Goal: Transaction & Acquisition: Purchase product/service

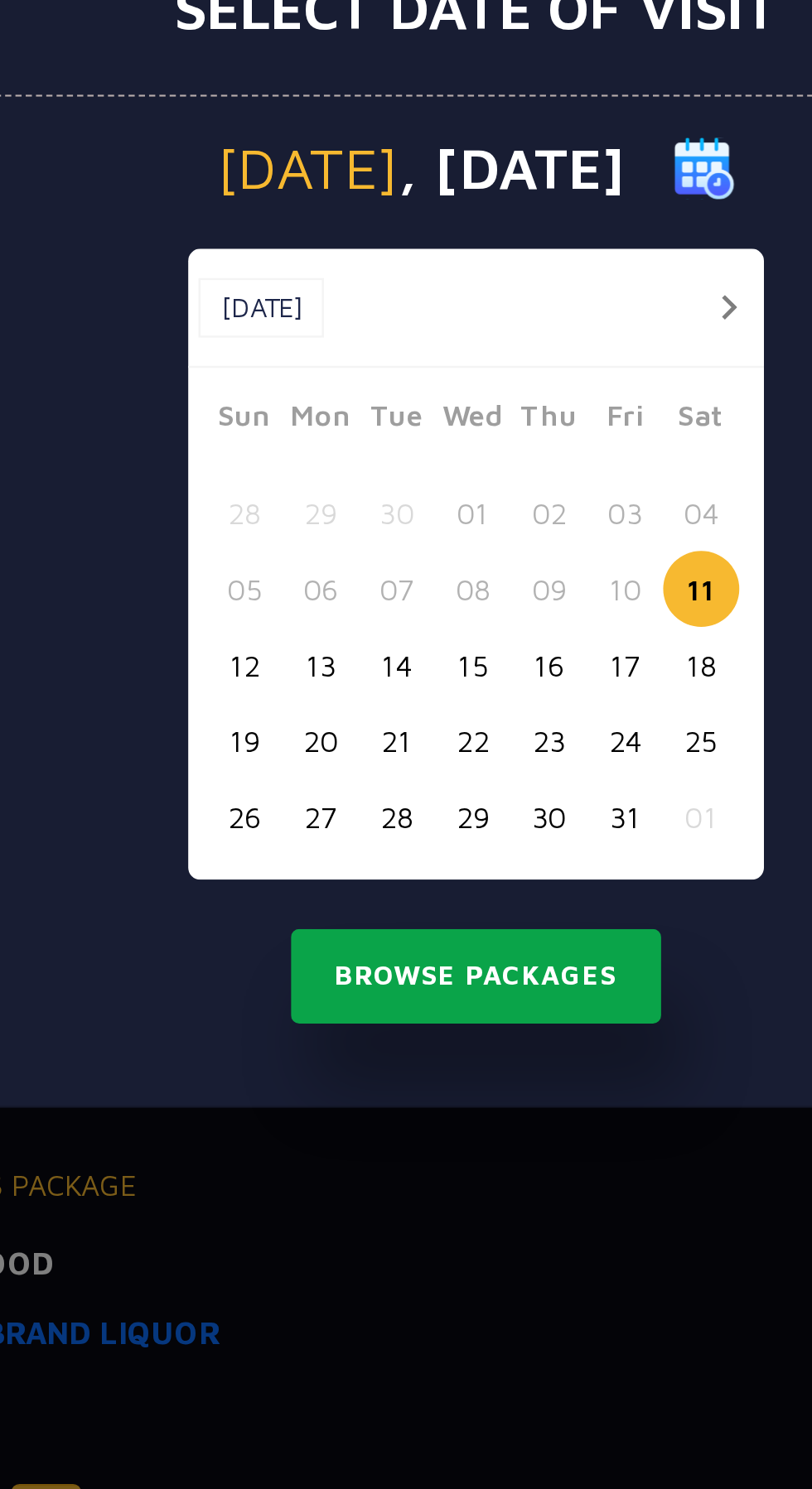
click at [450, 950] on button "Browse Packages" at bounding box center [405, 930] width 149 height 38
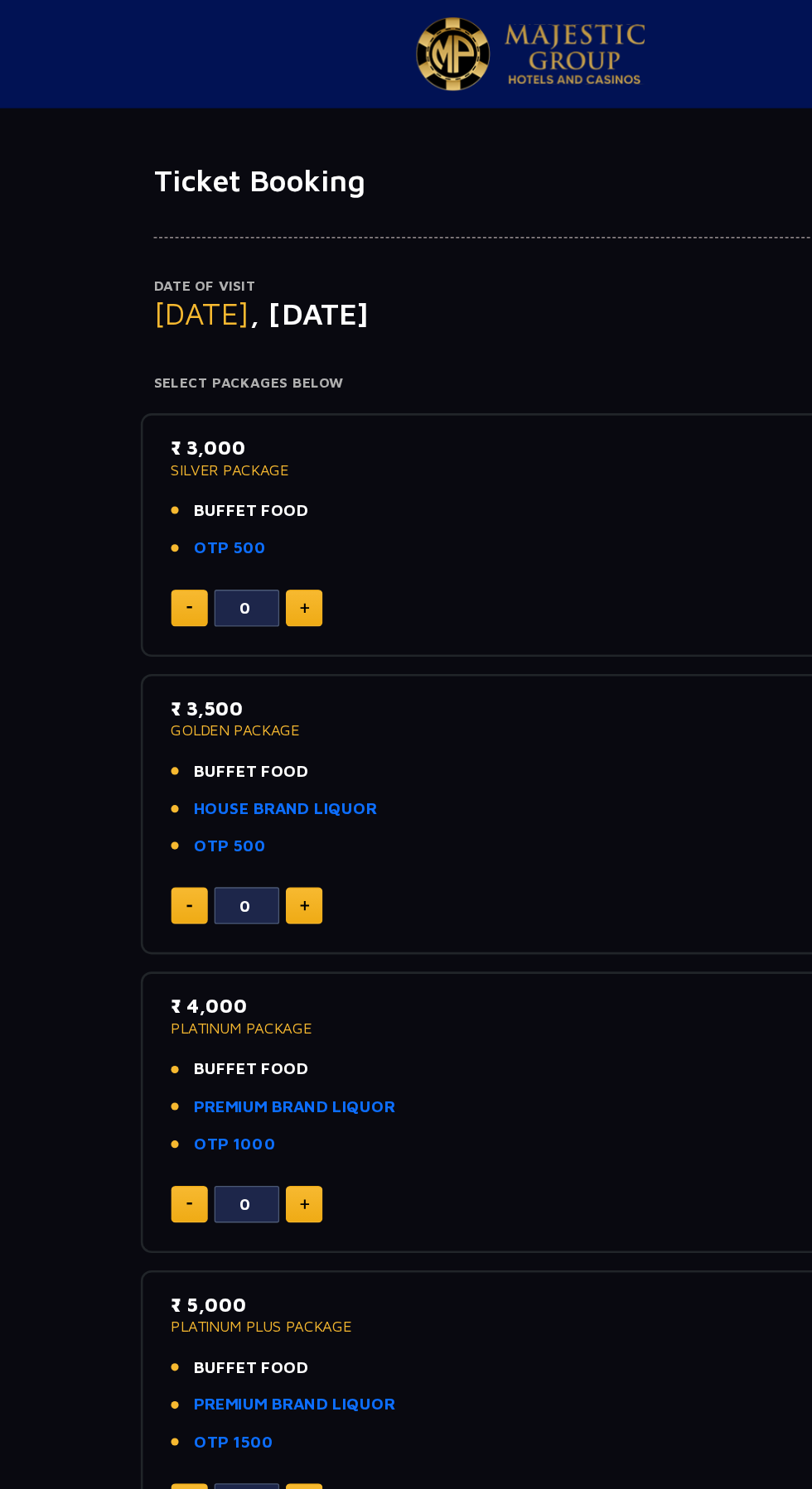
click at [243, 460] on button at bounding box center [232, 465] width 28 height 28
type input "1"
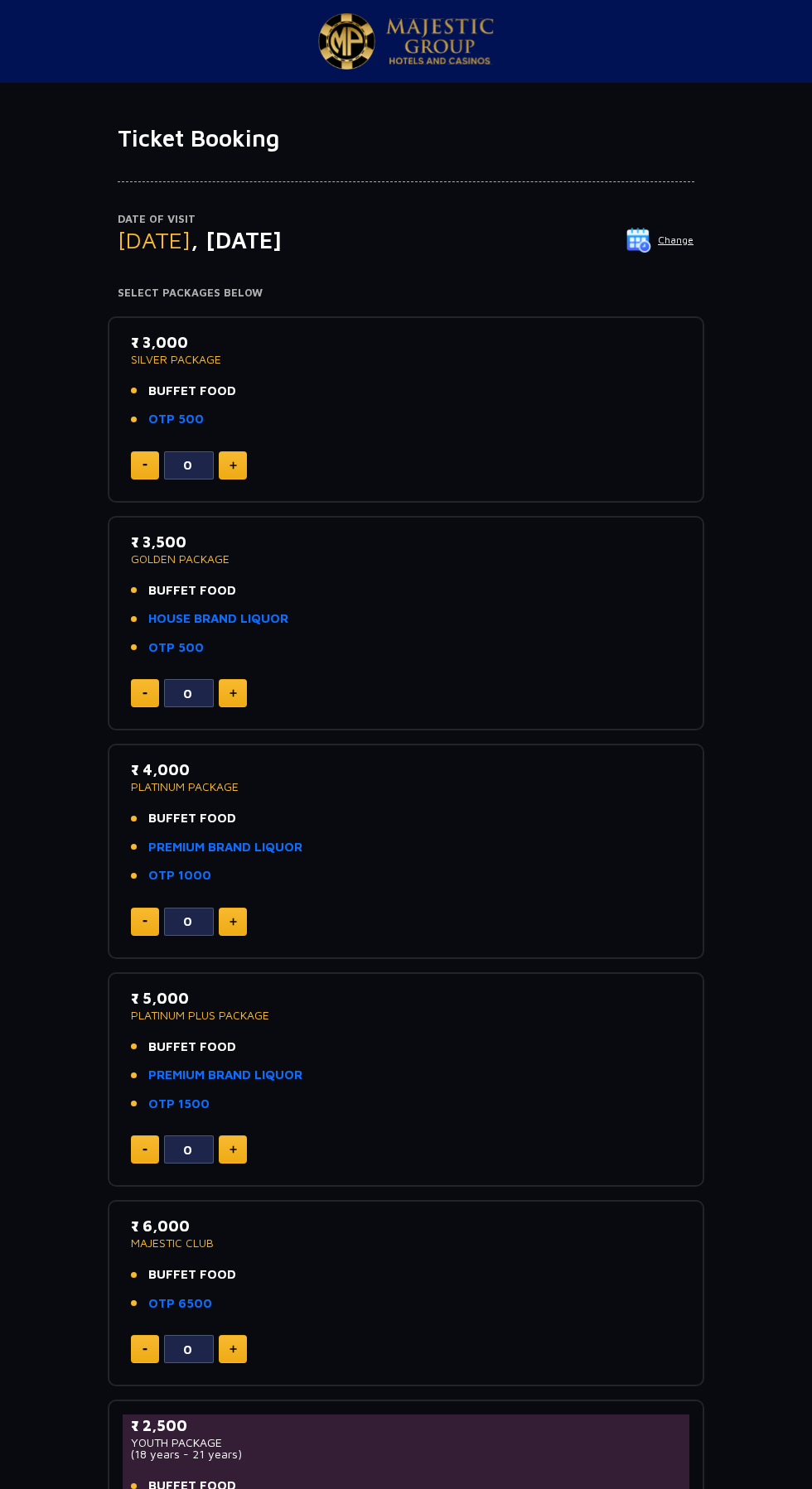
click at [238, 425] on li "OTP 500" at bounding box center [406, 419] width 550 height 19
click at [233, 464] on img at bounding box center [233, 465] width 7 height 8
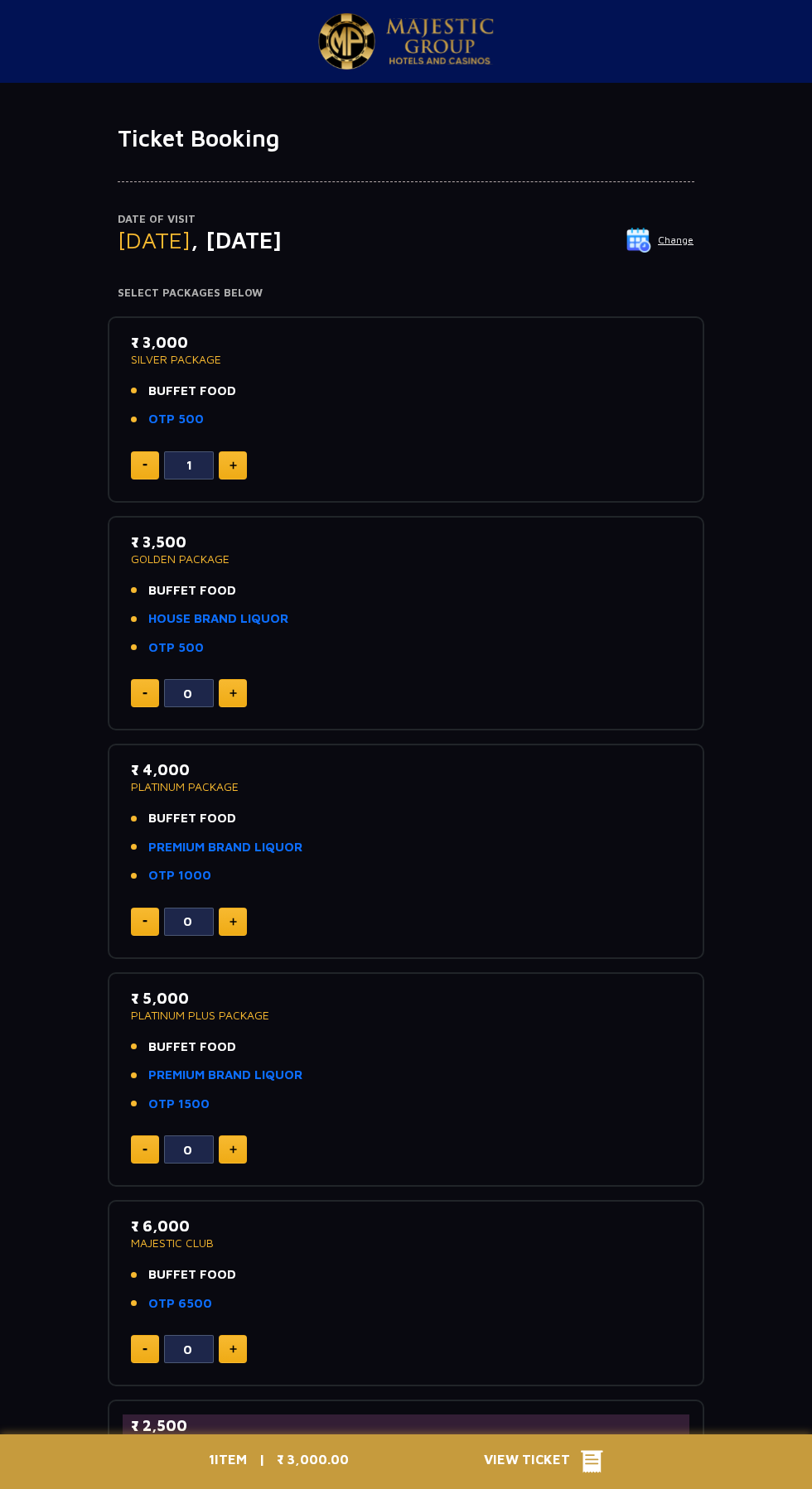
click at [233, 464] on img at bounding box center [233, 465] width 7 height 8
click at [501, 419] on li "OTP 500" at bounding box center [406, 419] width 550 height 19
click at [586, 1468] on icon at bounding box center [592, 1462] width 22 height 22
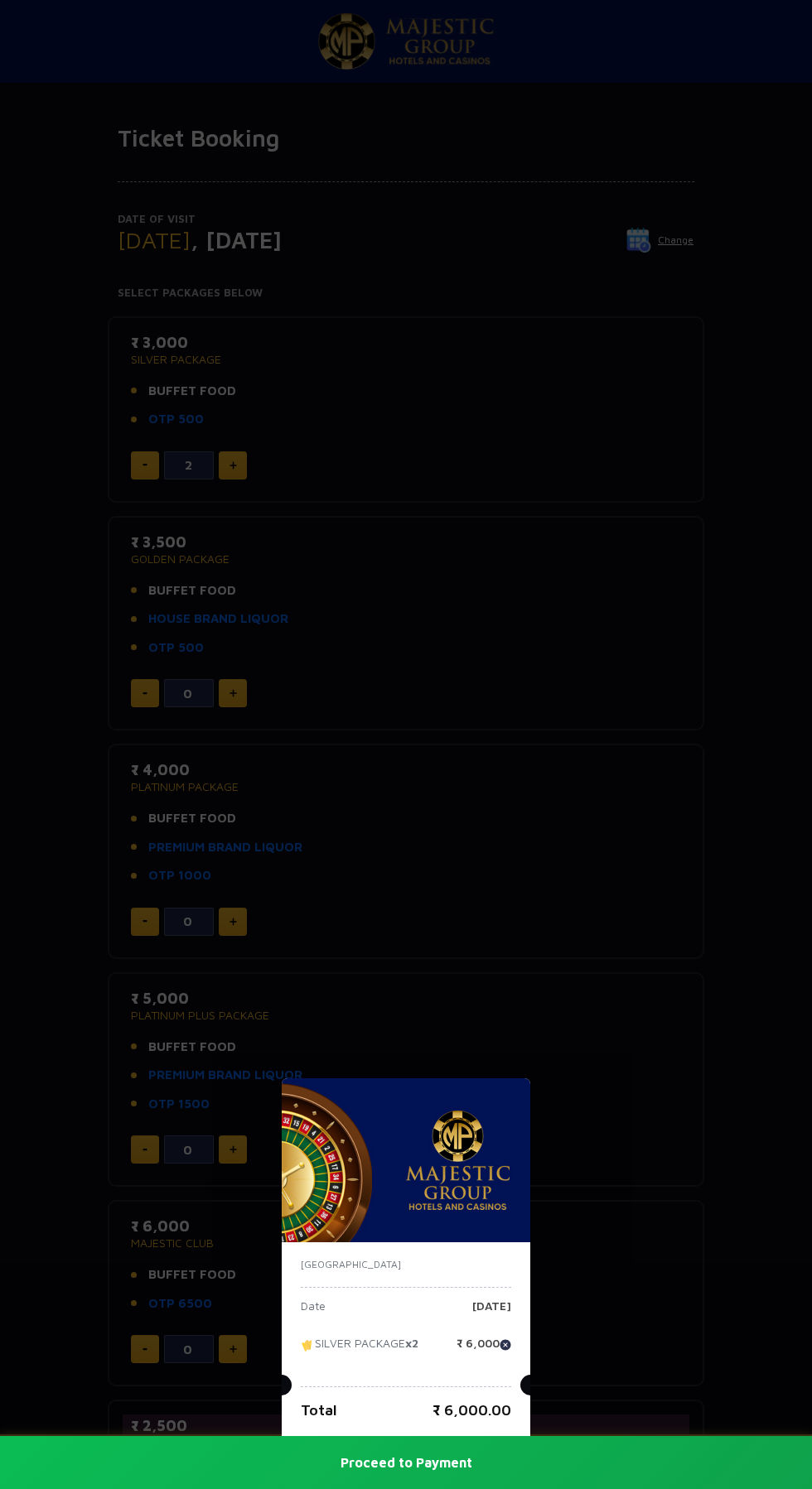
click at [499, 1339] on img at bounding box center [505, 1345] width 12 height 12
type input "0"
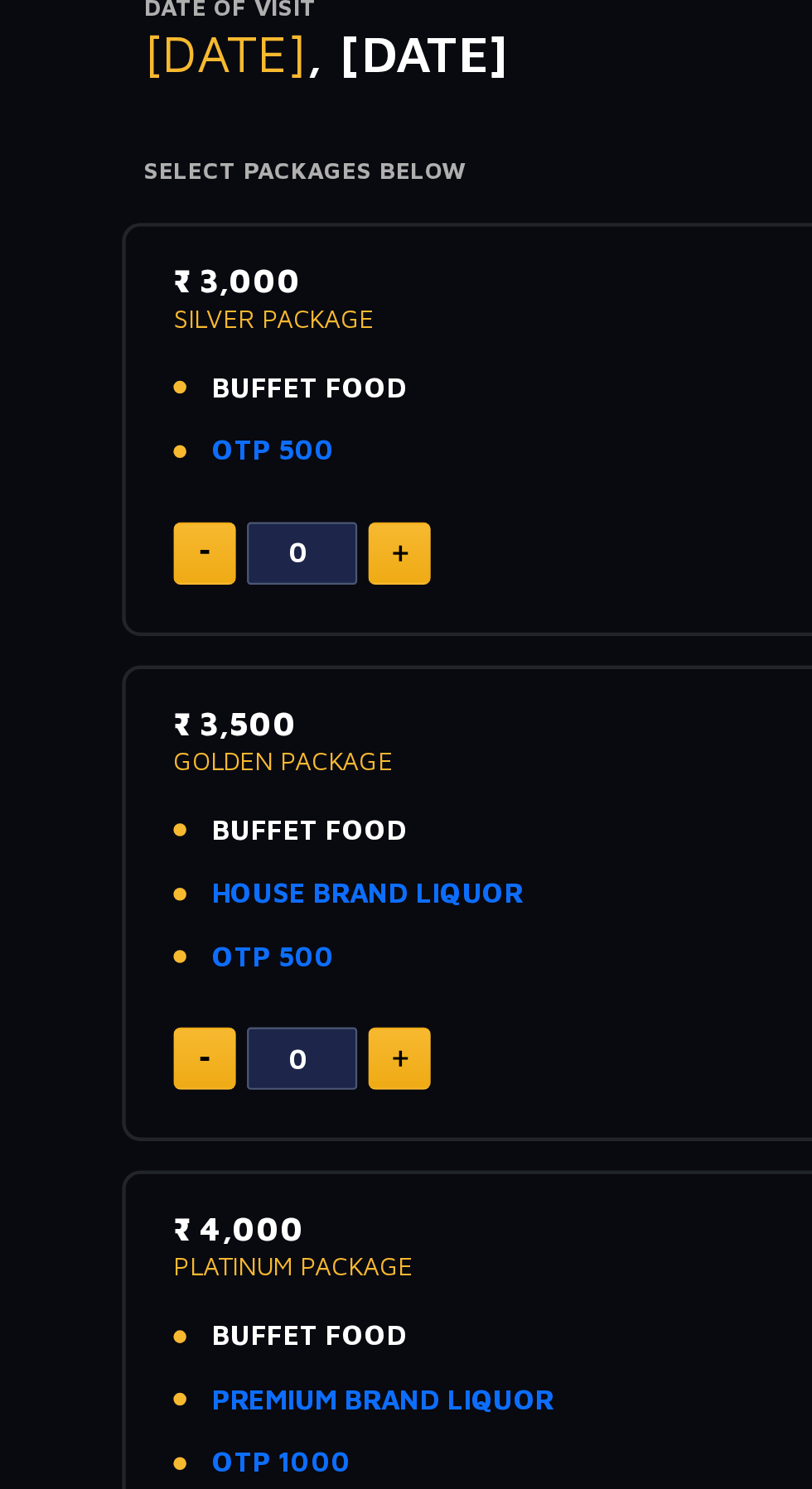
click at [233, 467] on img at bounding box center [233, 465] width 7 height 8
click at [233, 464] on img at bounding box center [233, 465] width 7 height 8
type input "2"
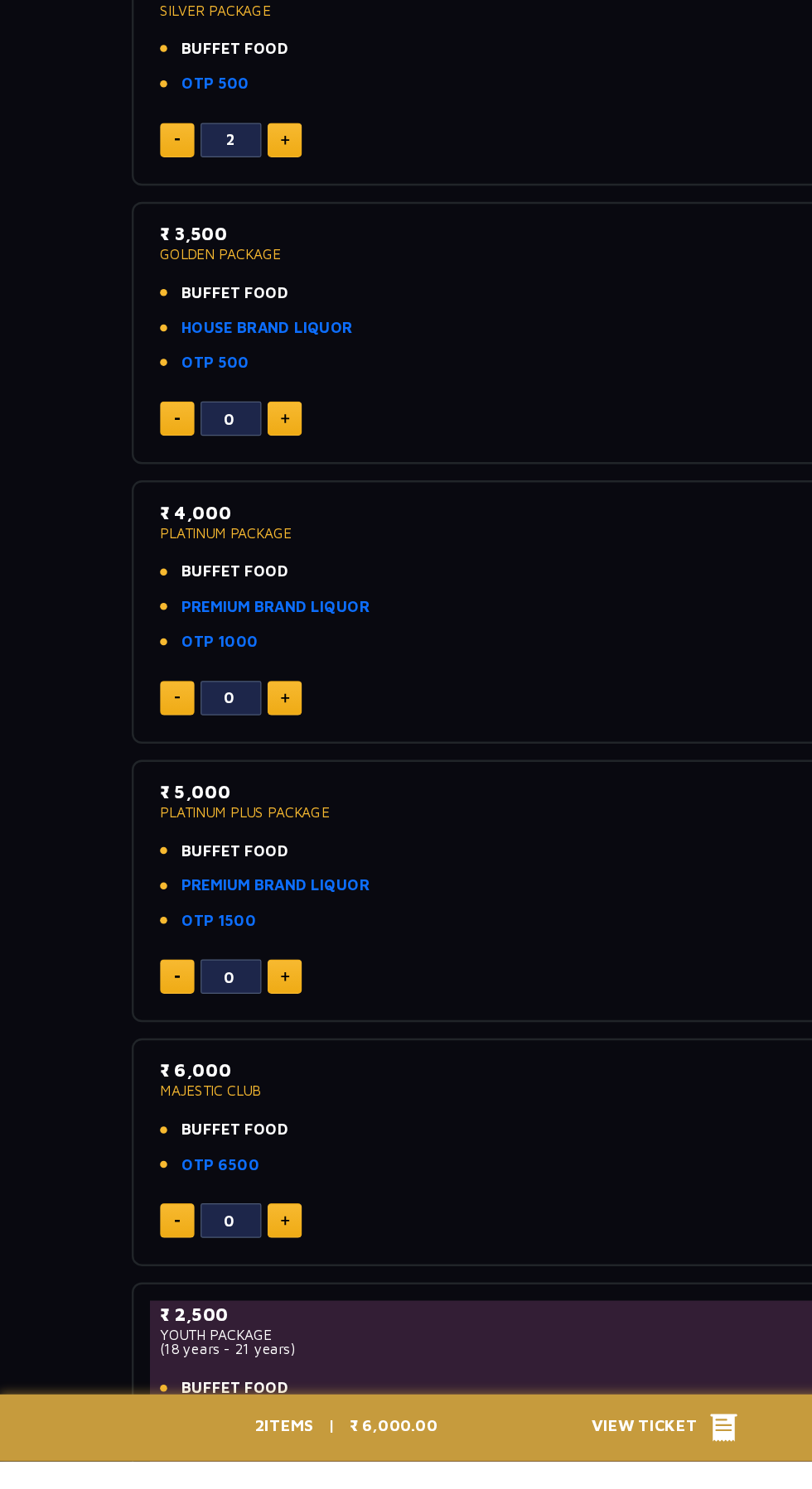
scroll to position [67, 0]
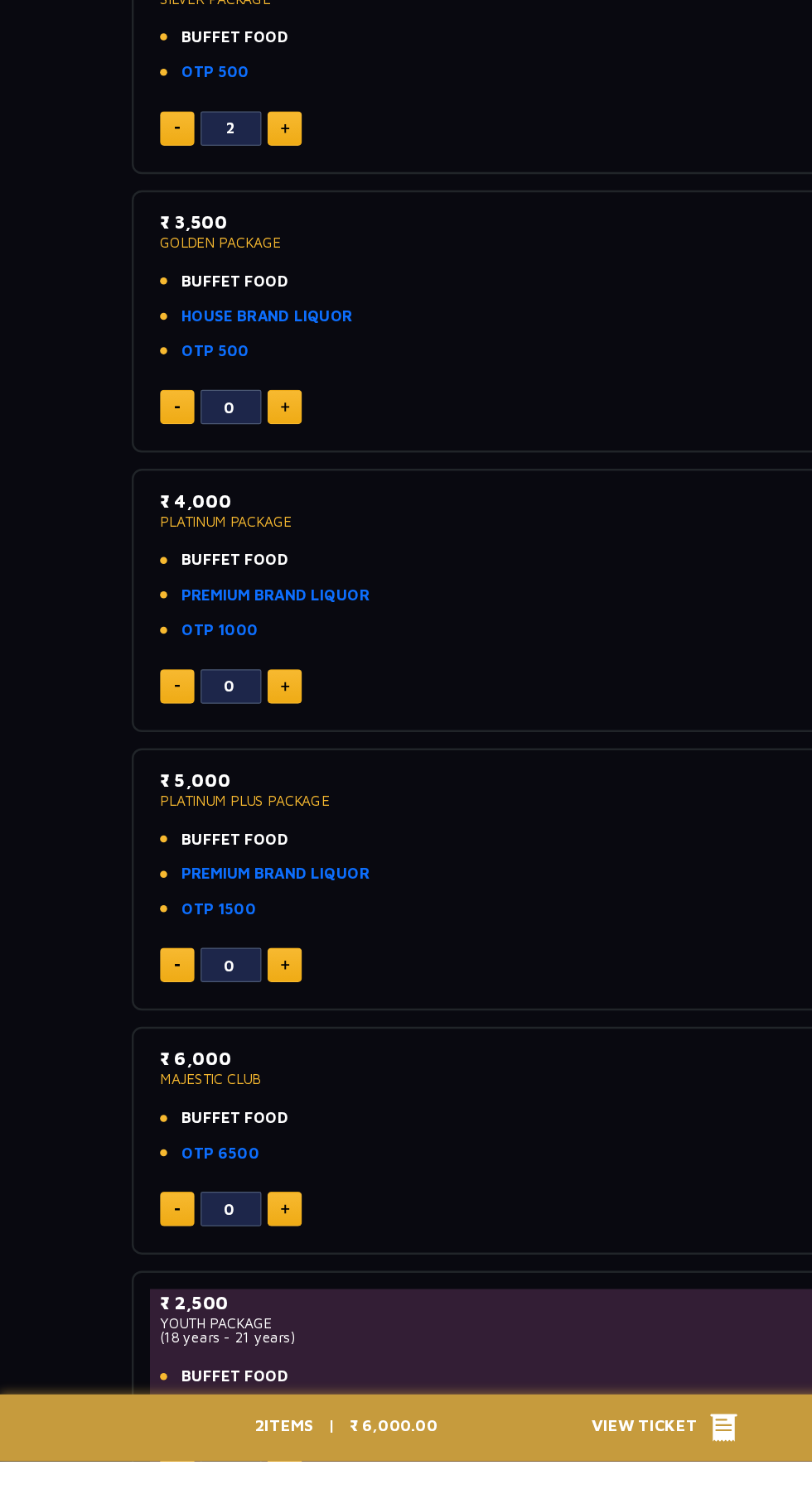
click at [538, 1474] on span "View Ticket" at bounding box center [532, 1461] width 97 height 25
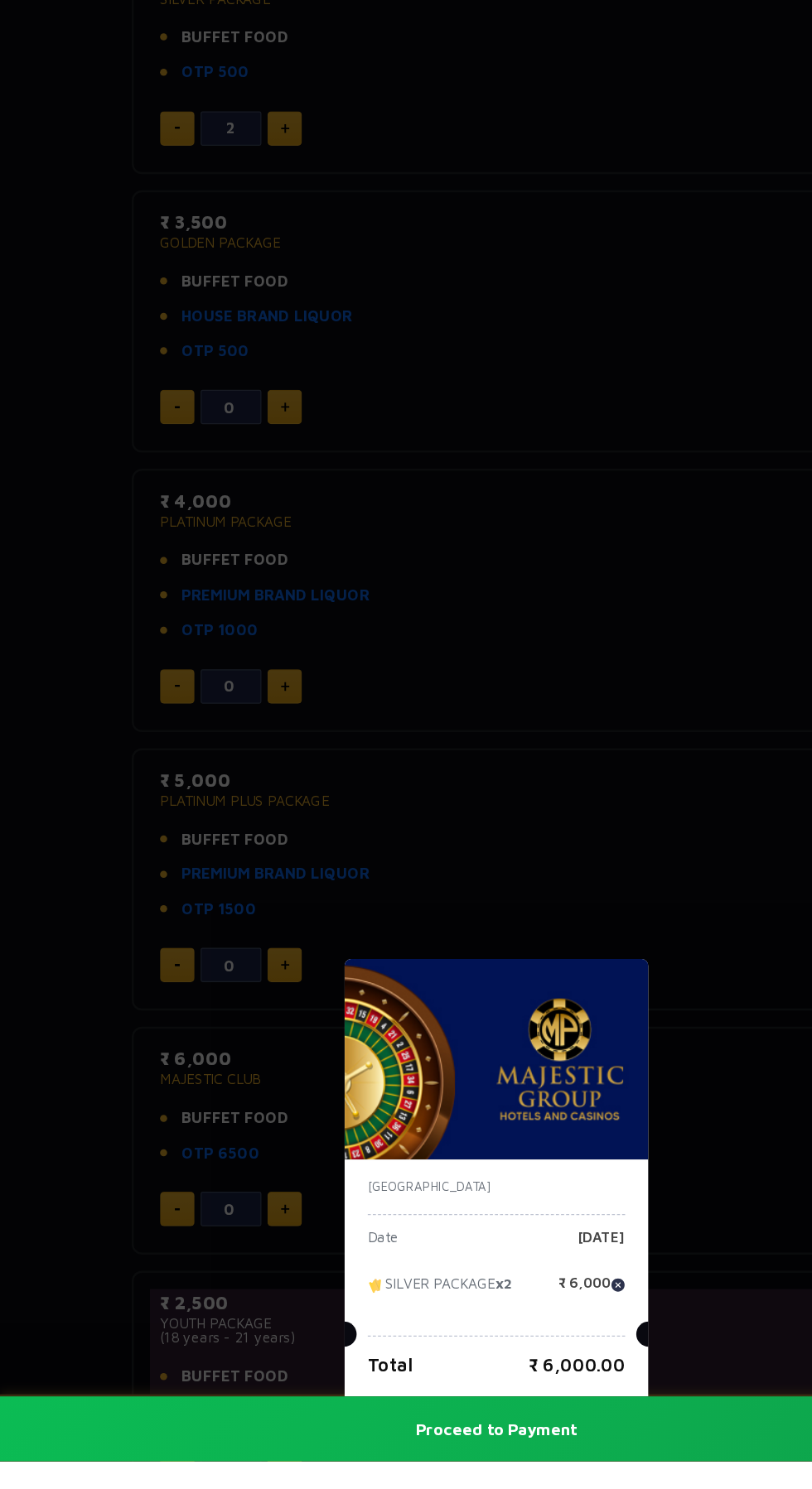
click at [465, 1273] on p "[GEOGRAPHIC_DATA]" at bounding box center [406, 1265] width 211 height 15
click at [496, 1489] on button "Proceed to Payment" at bounding box center [406, 1462] width 812 height 53
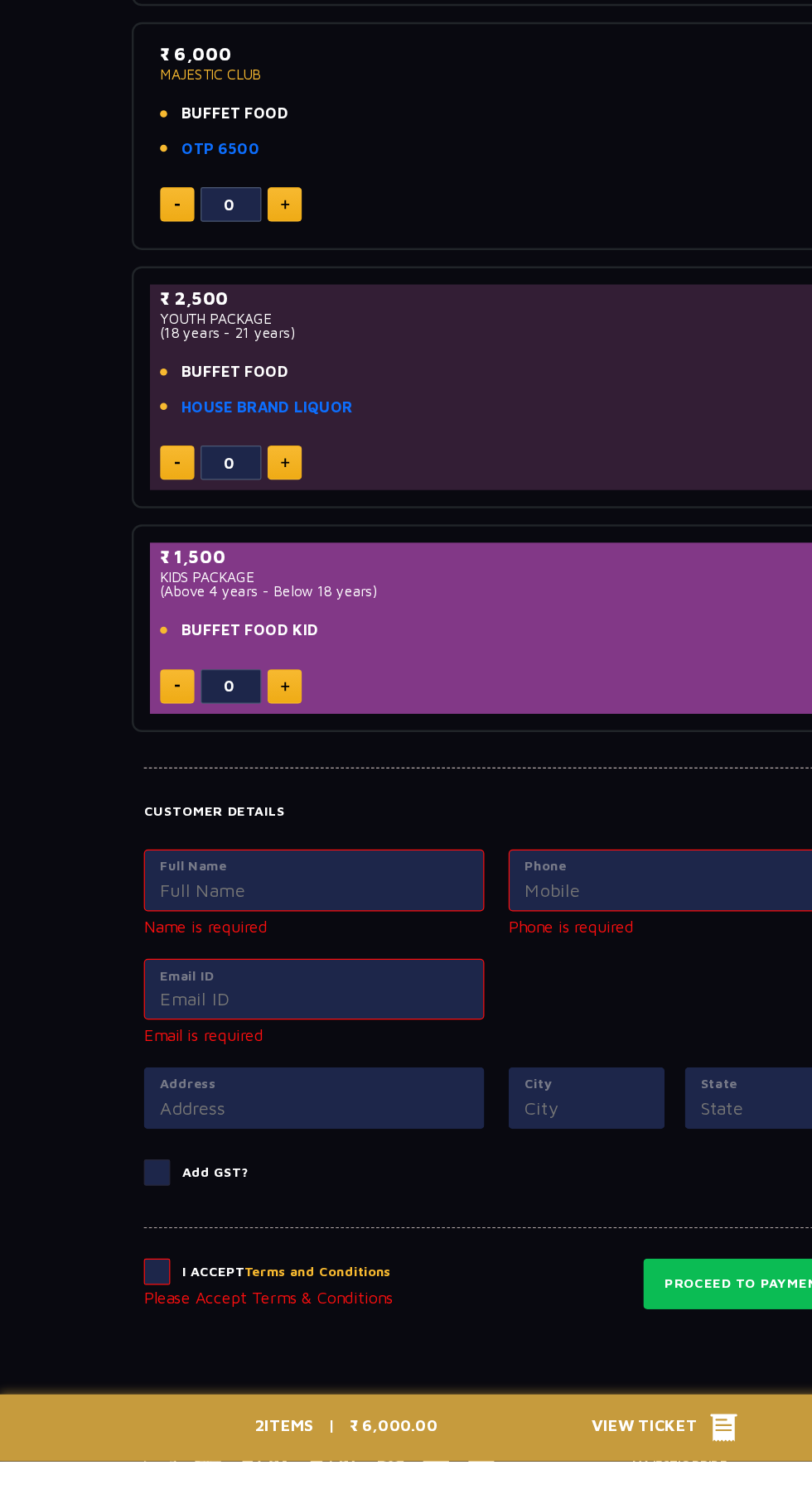
scroll to position [924, 0]
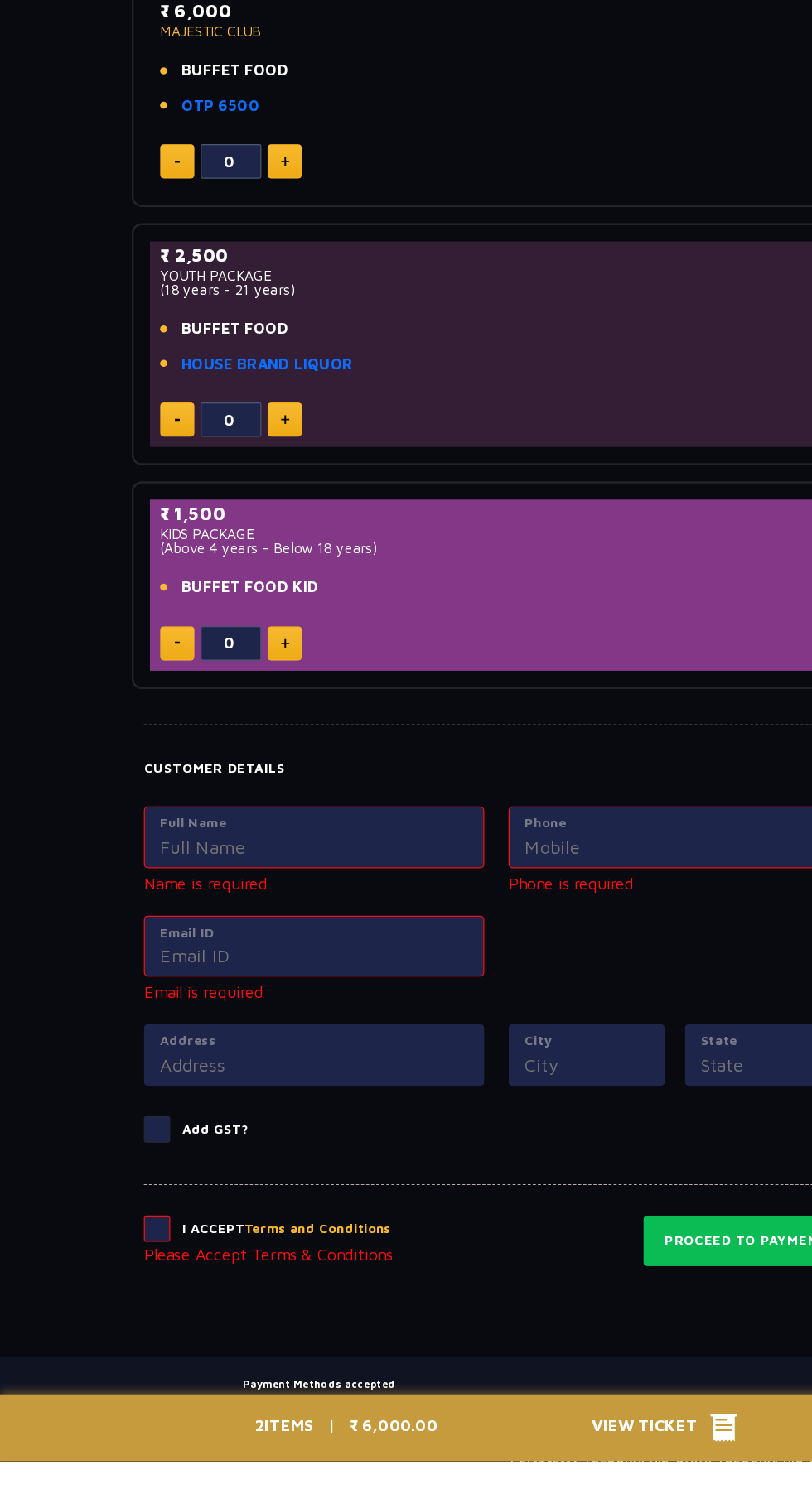
click at [298, 1007] on p "Name is required" at bounding box center [256, 1015] width 278 height 19
click at [141, 965] on label "Full Name" at bounding box center [257, 967] width 252 height 17
click at [141, 976] on input "Full Name" at bounding box center [257, 987] width 252 height 22
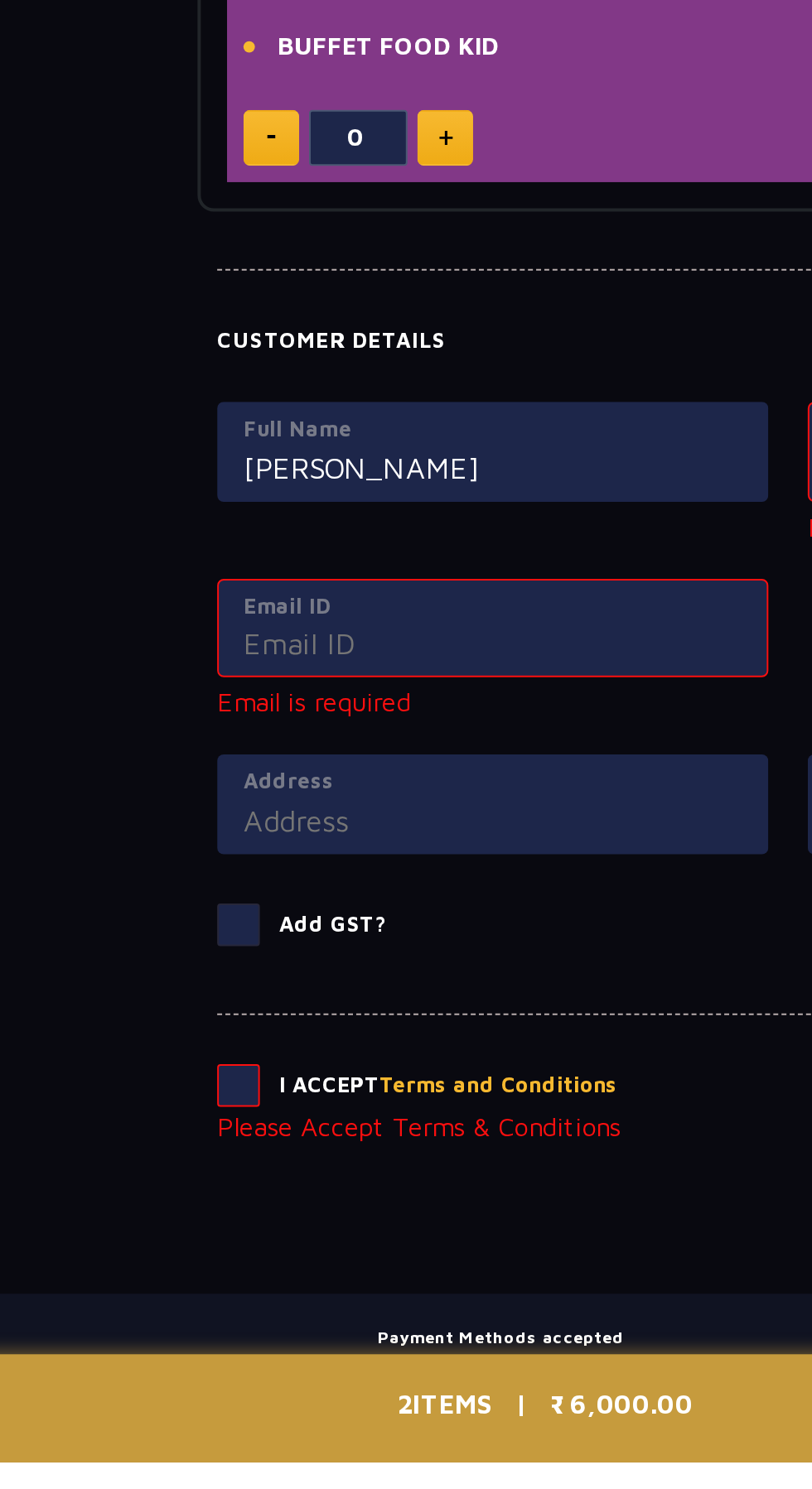
type input "Abdul Mateen"
click at [319, 1070] on input "Email ID" at bounding box center [257, 1076] width 252 height 22
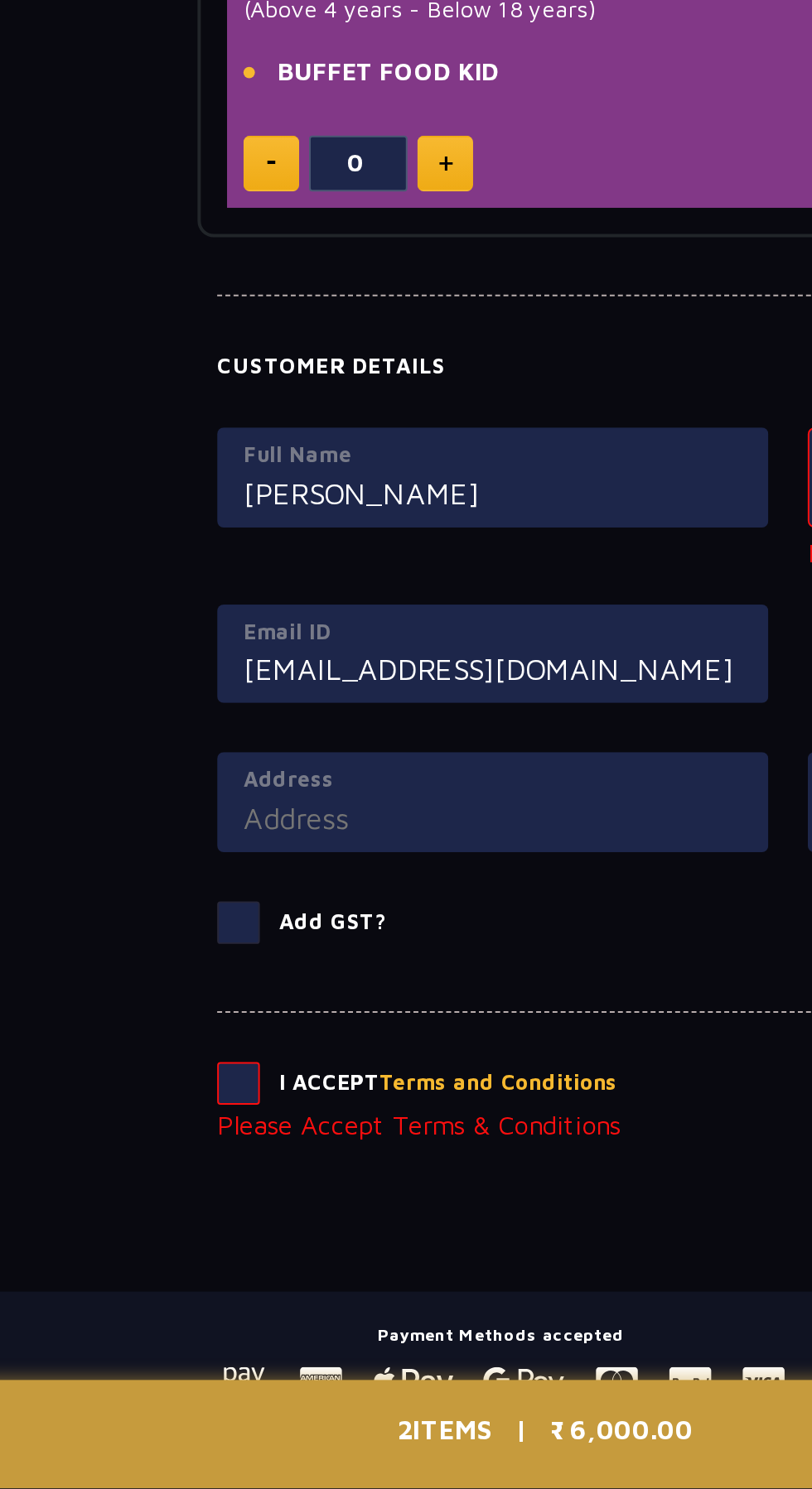
type input "sammateen64@gmail.com"
click at [289, 1142] on input "Address" at bounding box center [257, 1151] width 252 height 22
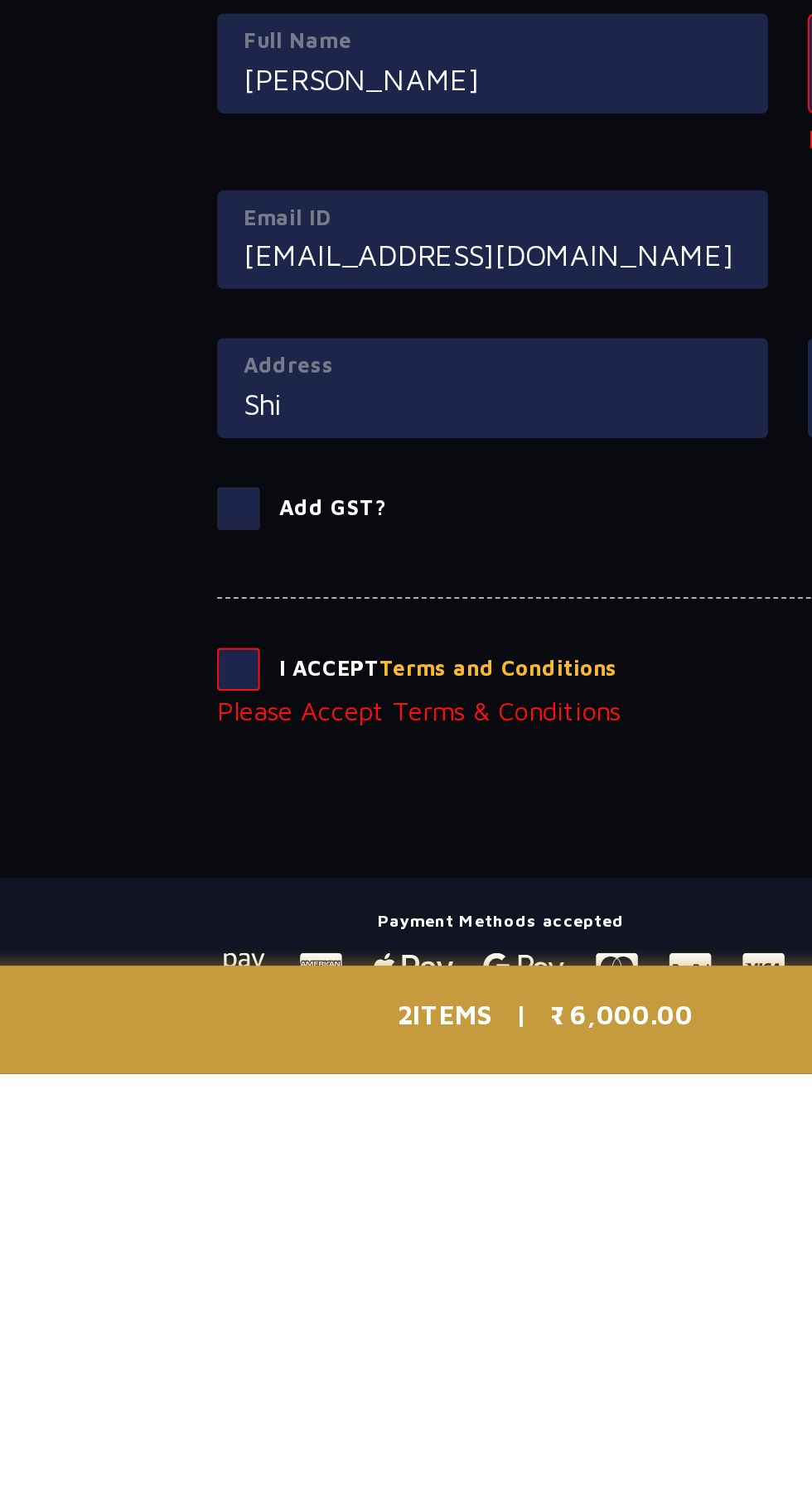
type input "shivapuri colony, sadshivpet"
type input "sadshivpet"
type input "Telangana"
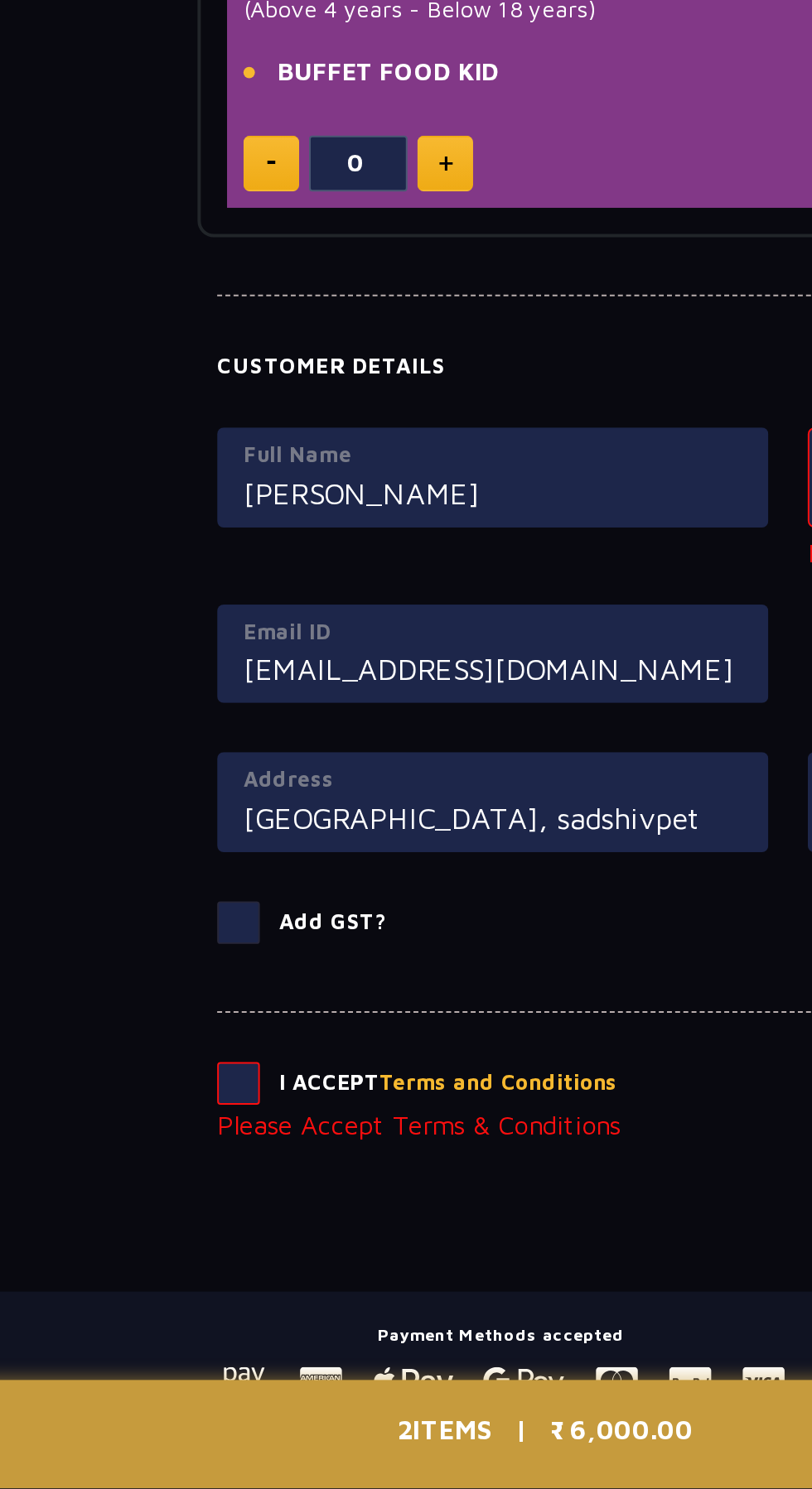
click at [129, 1274] on span at bounding box center [128, 1285] width 21 height 21
click at [0, 0] on input "checkbox" at bounding box center [0, 0] width 0 height 0
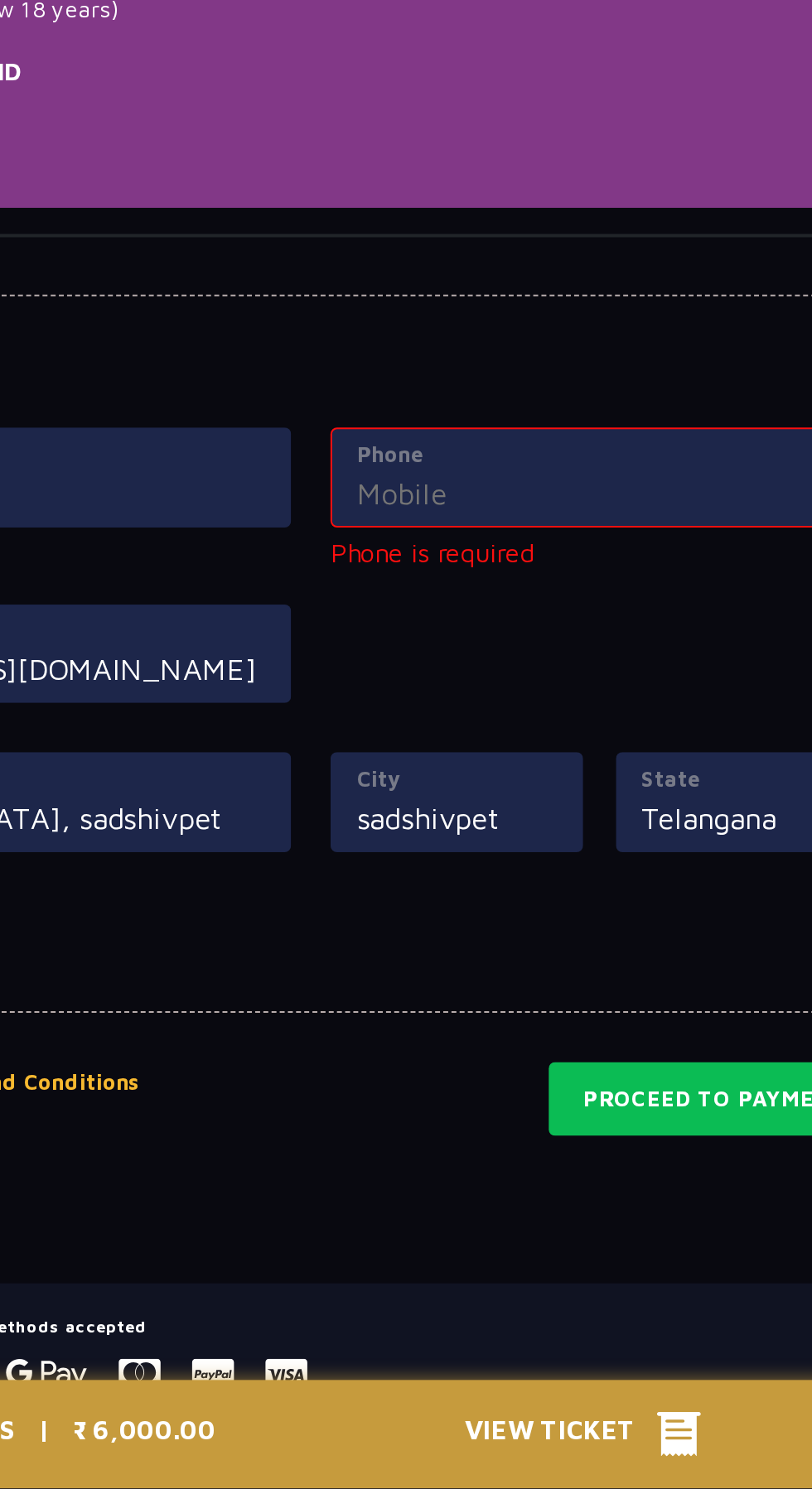
scroll to position [1031, 0]
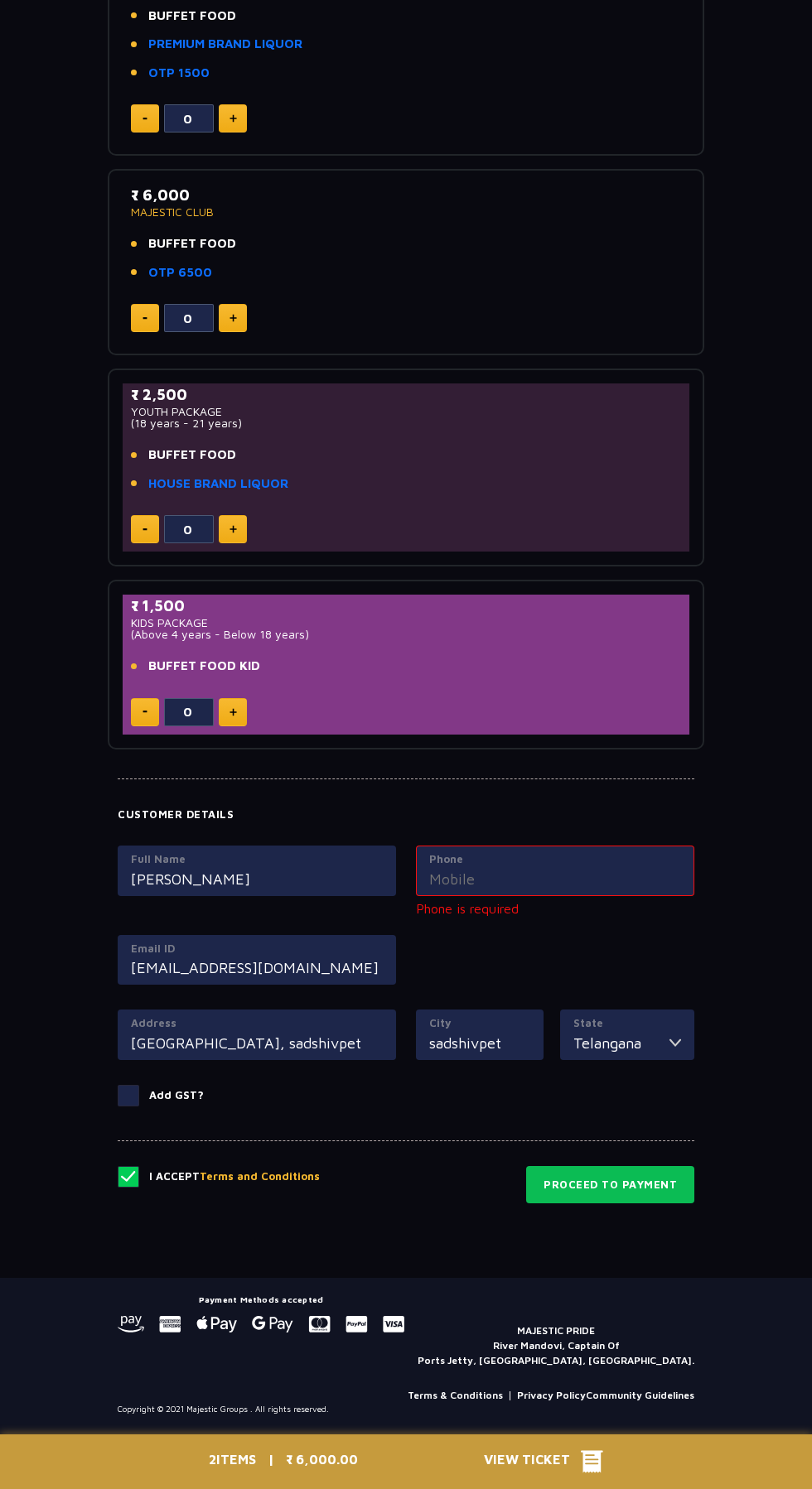
click at [575, 886] on input "Phone" at bounding box center [555, 880] width 252 height 22
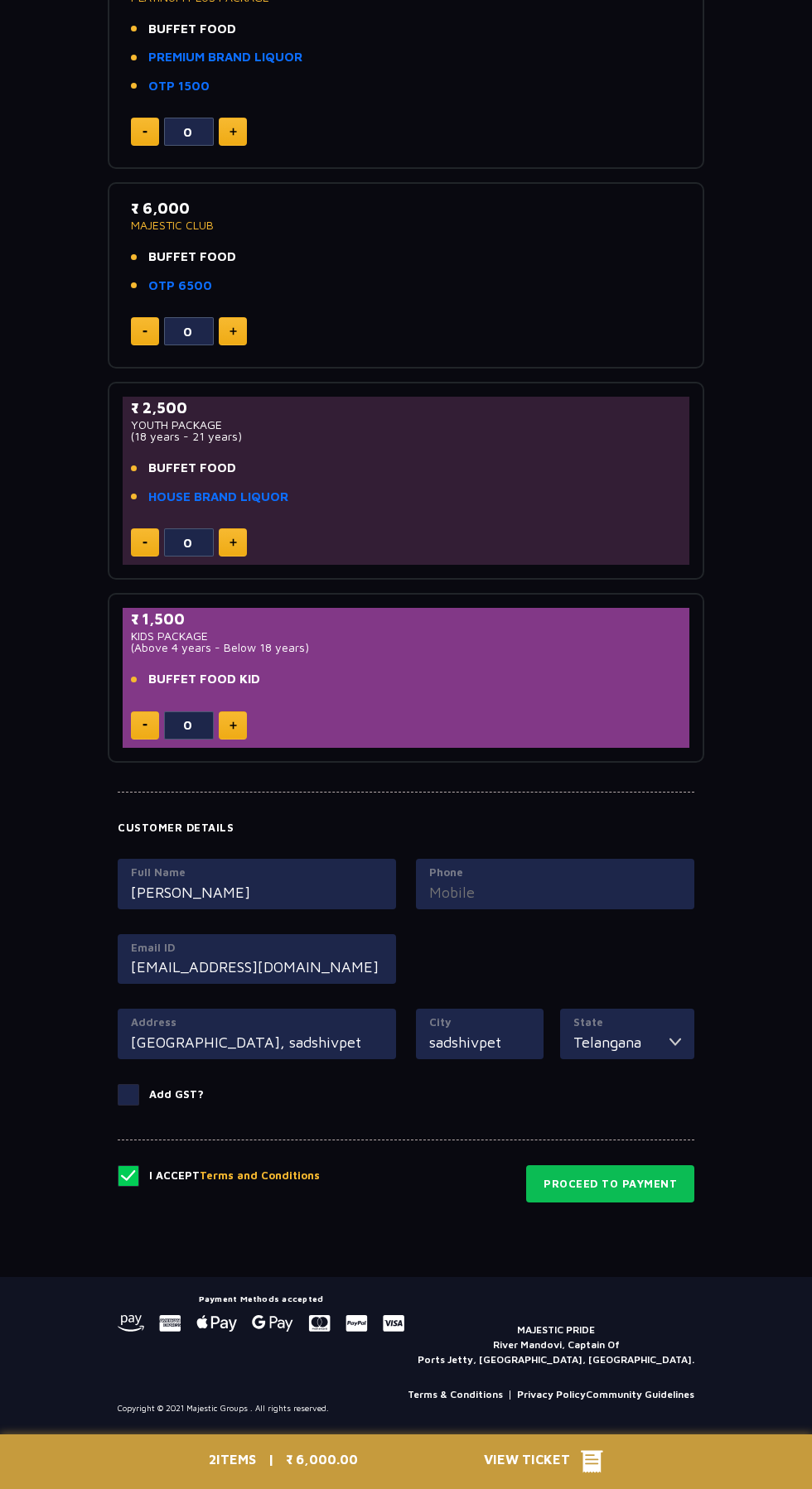
scroll to position [1018, 0]
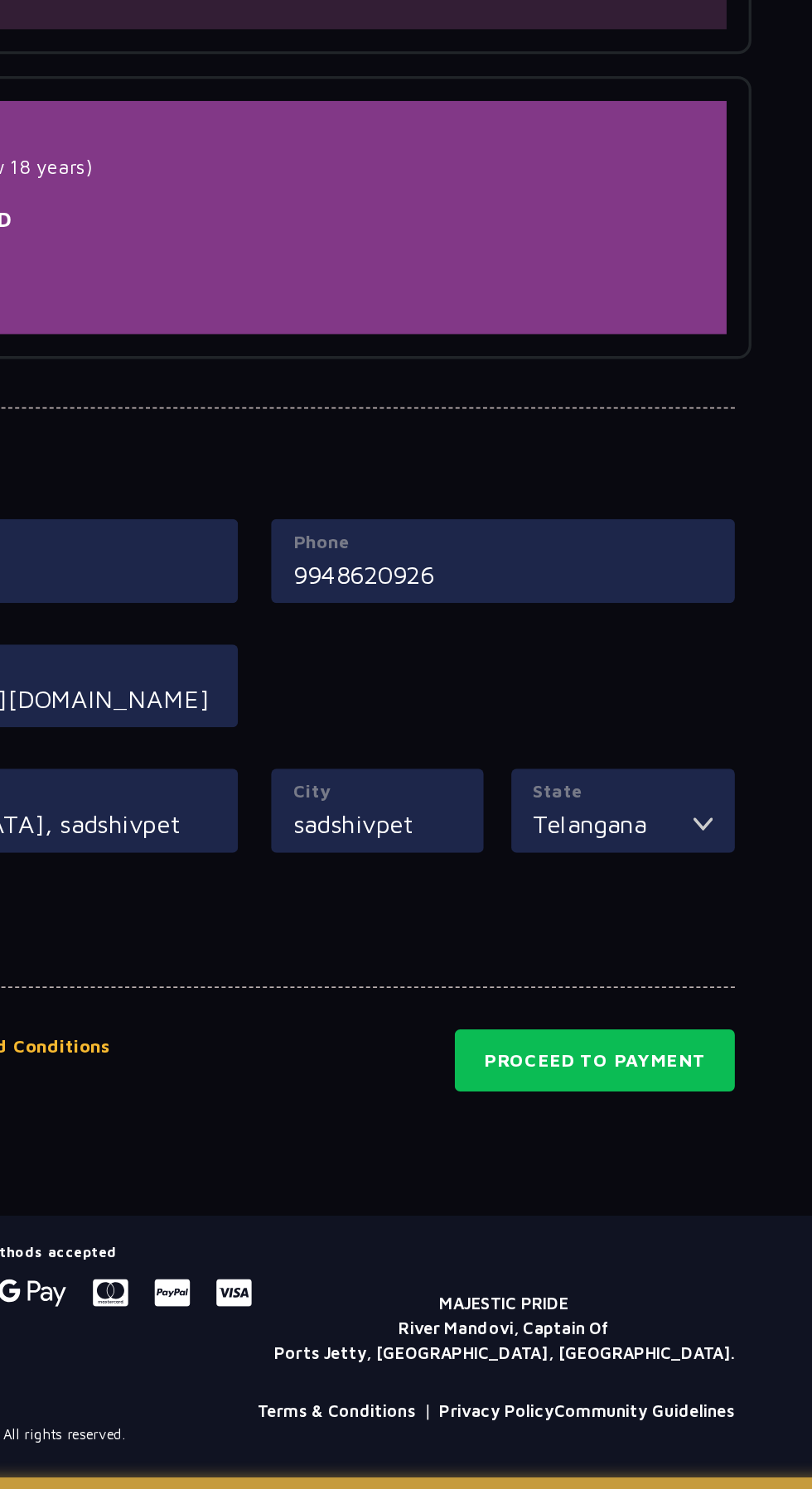
type input "9948620926"
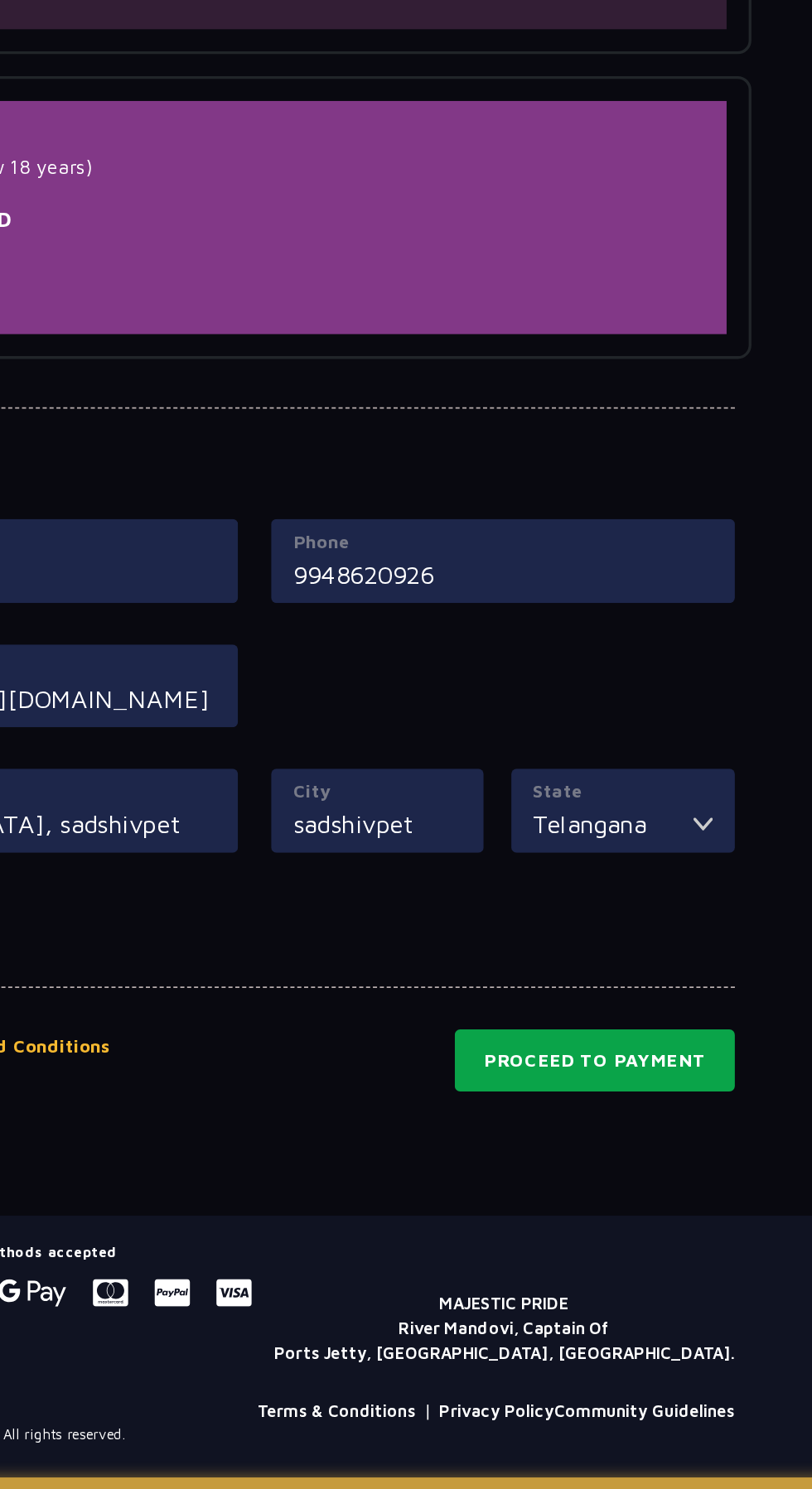
click at [655, 1195] on button "Proceed to Payment" at bounding box center [610, 1184] width 168 height 38
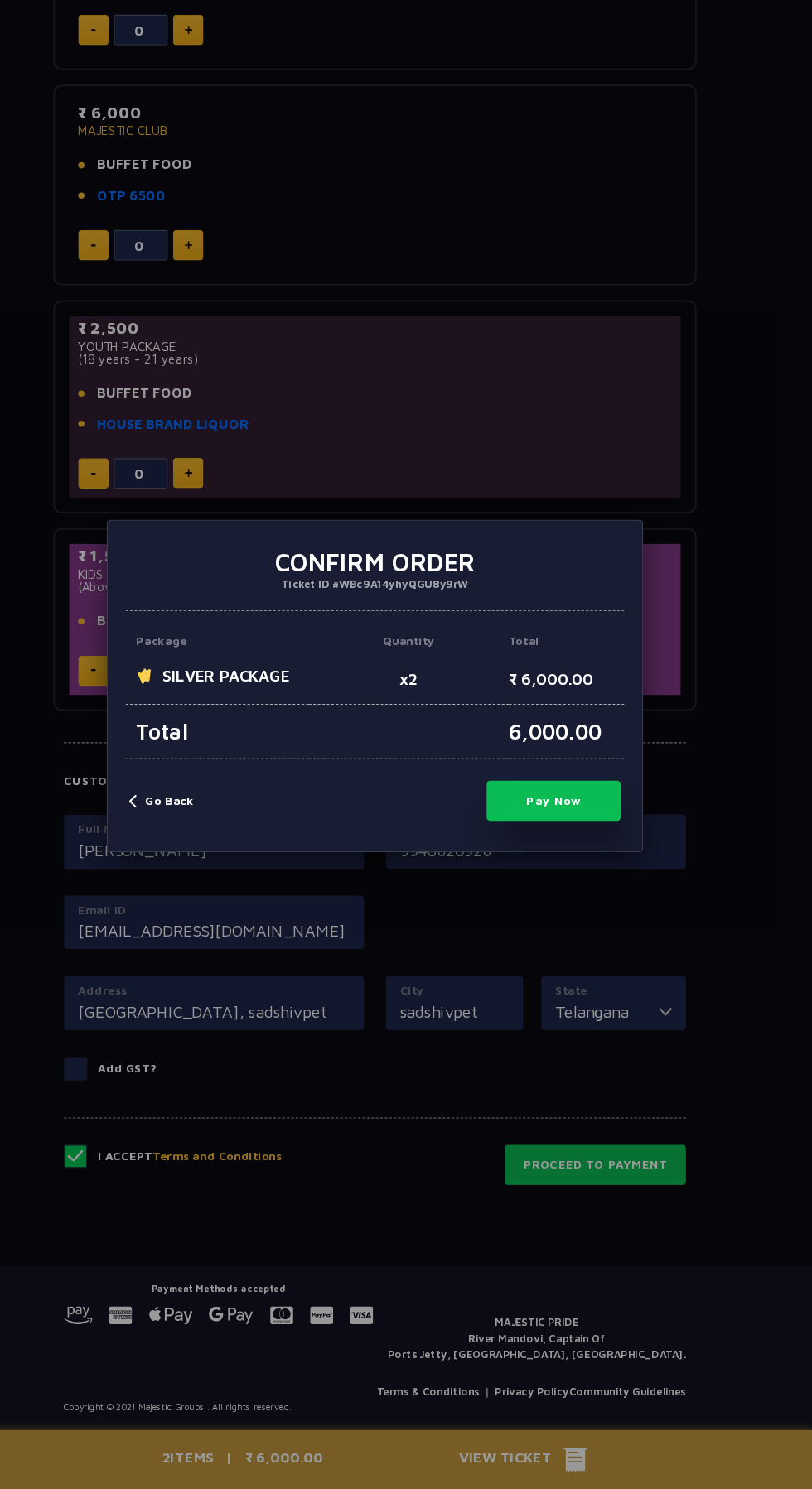
scroll to position [1013, 0]
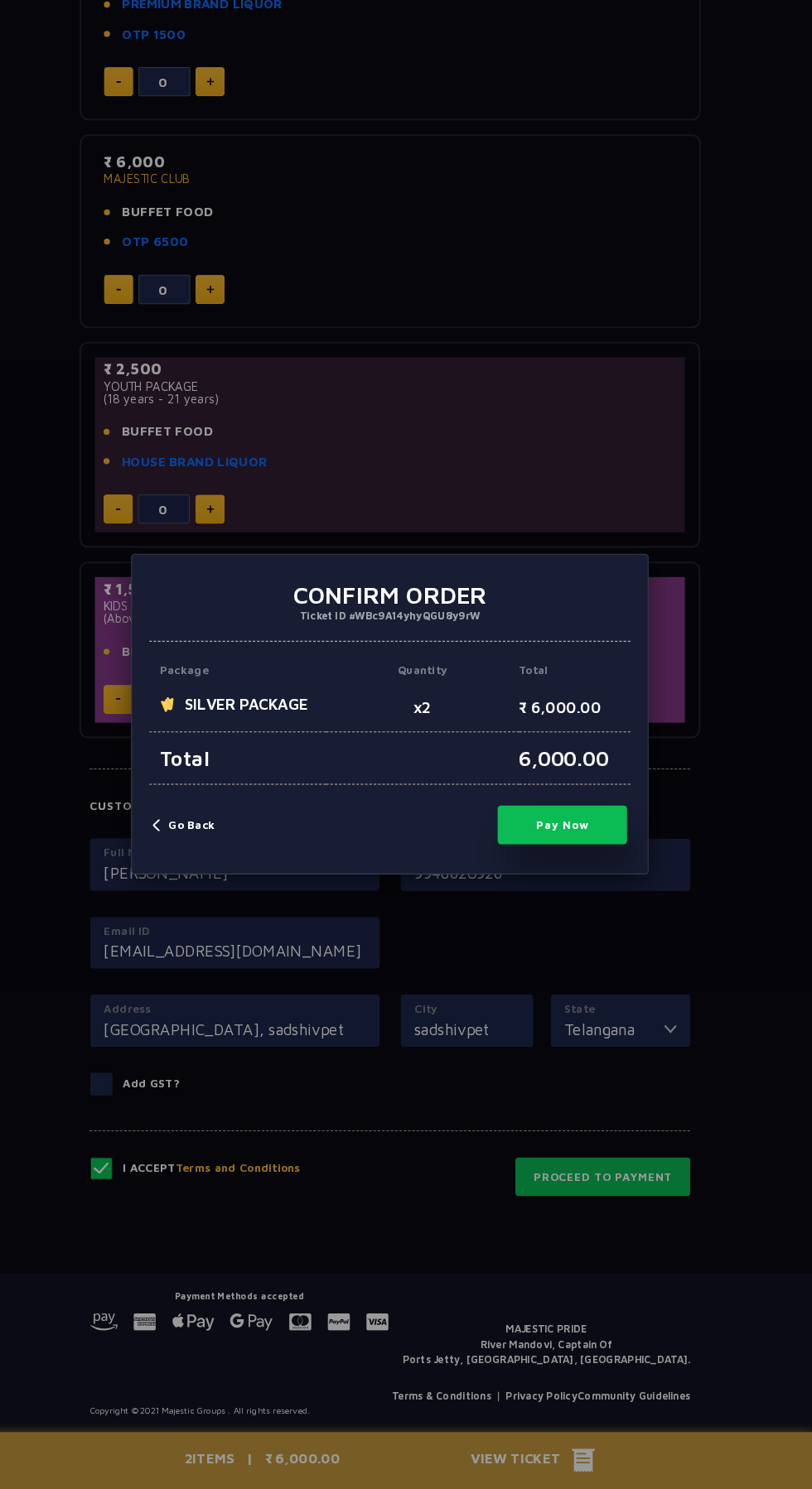
click at [584, 856] on button "Pay Now" at bounding box center [572, 851] width 124 height 37
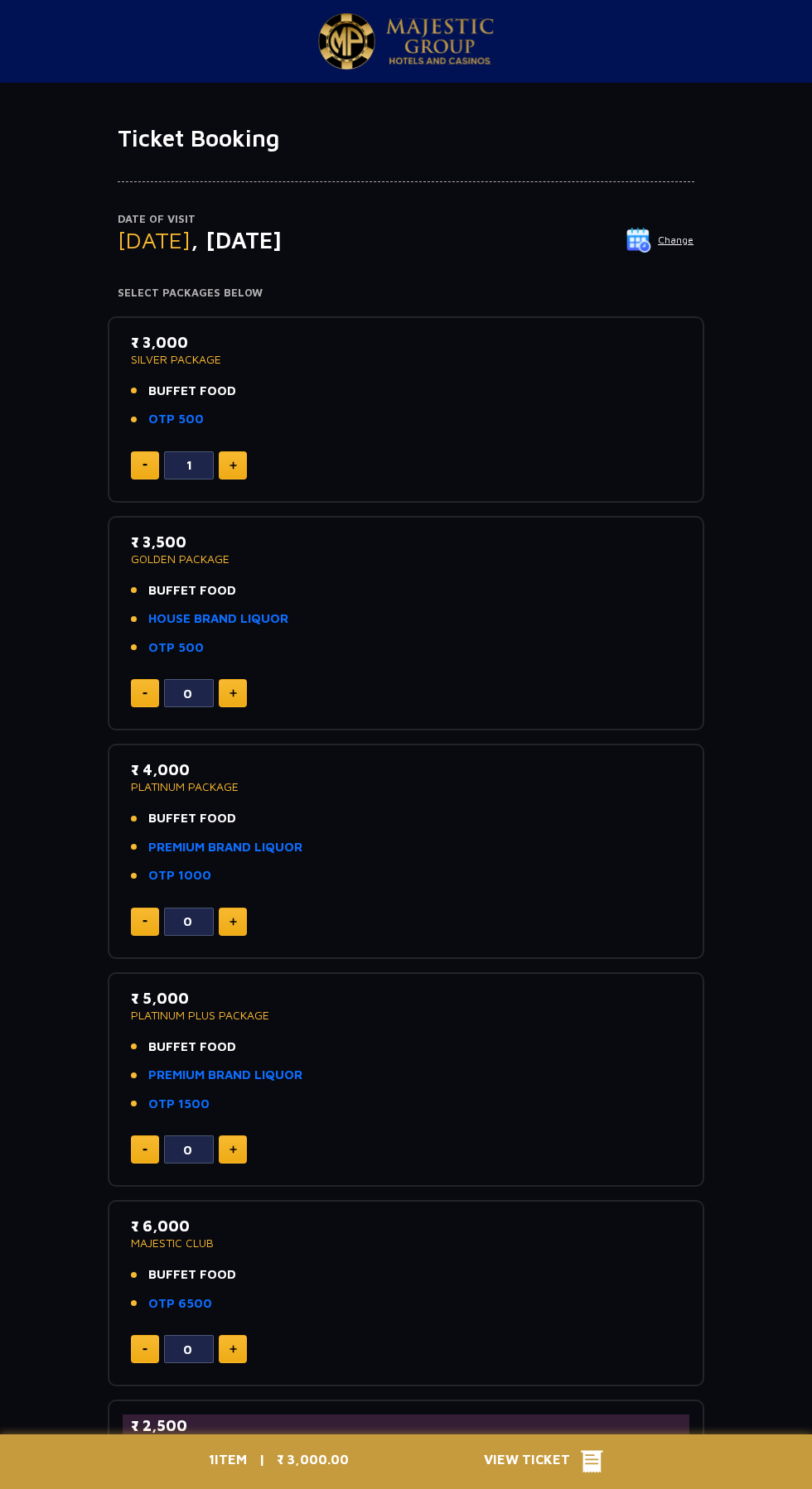
click at [232, 425] on li "OTP 500" at bounding box center [406, 419] width 550 height 19
click at [233, 464] on img at bounding box center [233, 465] width 7 height 8
type input "2"
click at [353, 359] on p "SILVER PACKAGE" at bounding box center [406, 359] width 550 height 12
click at [177, 355] on p "SILVER PACKAGE" at bounding box center [406, 359] width 550 height 12
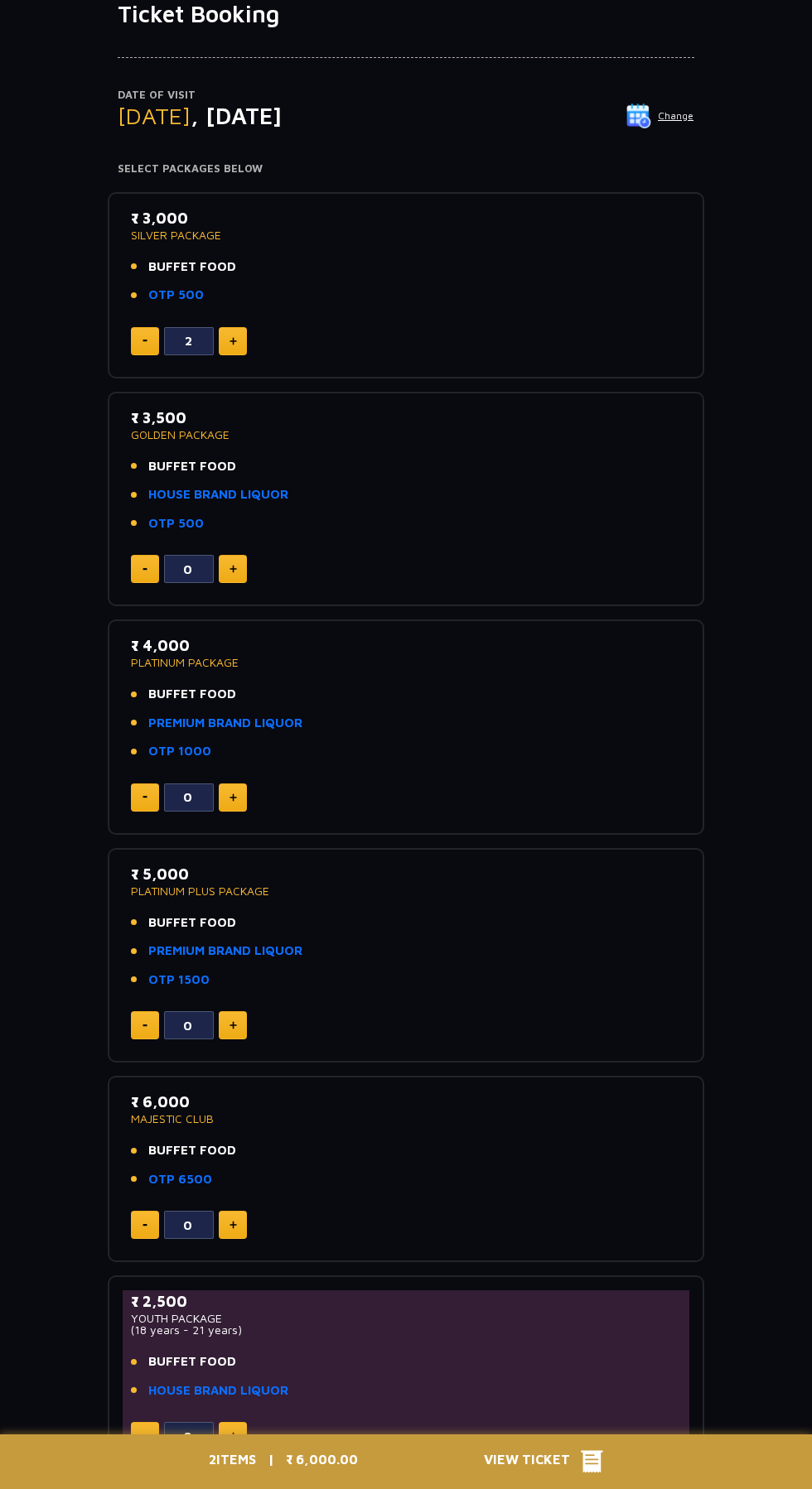
scroll to position [138, 0]
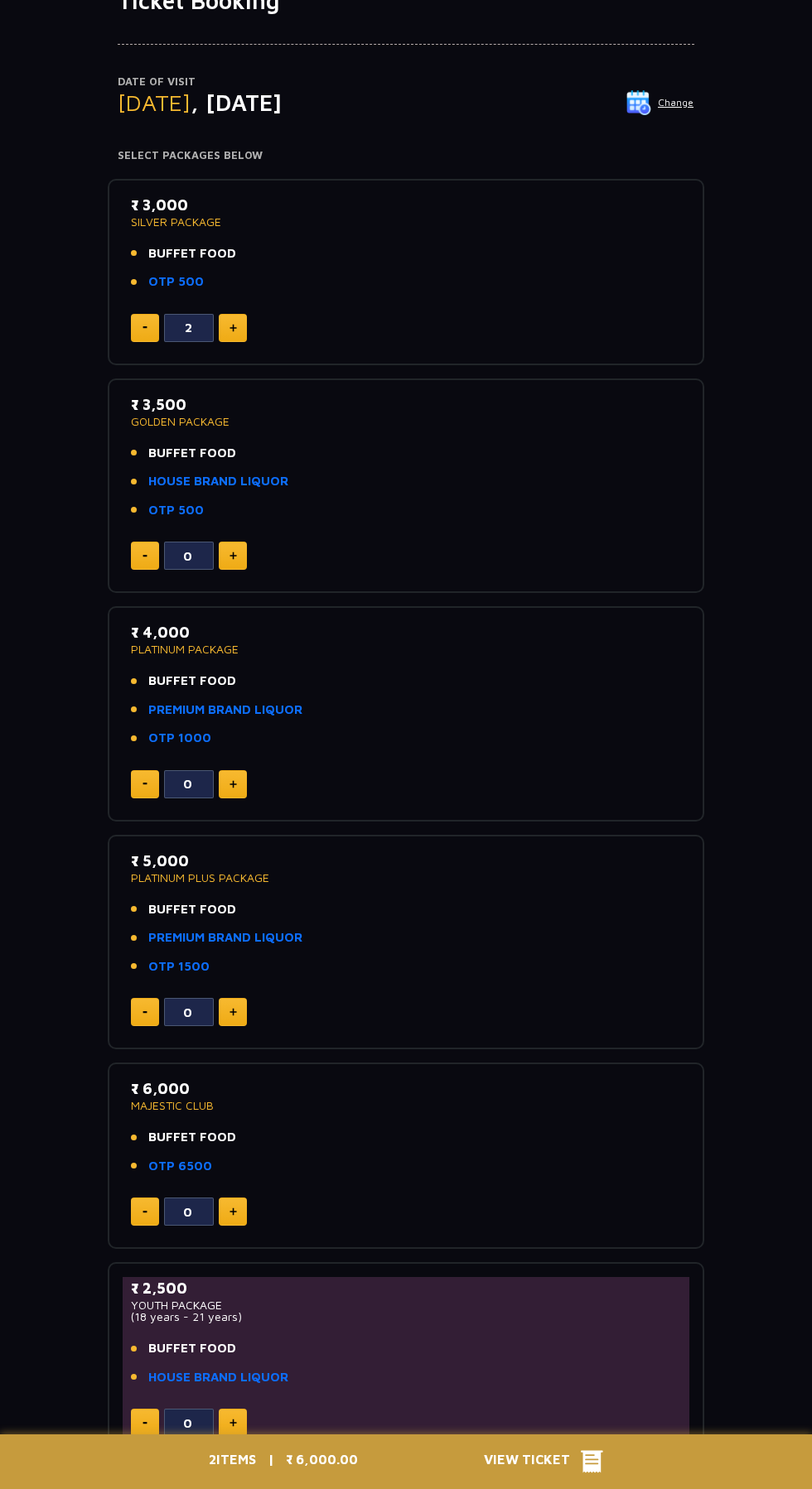
click at [609, 1489] on div "2 ITEMS | ₹ 6,000.00 View Ticket" at bounding box center [406, 1461] width 414 height 55
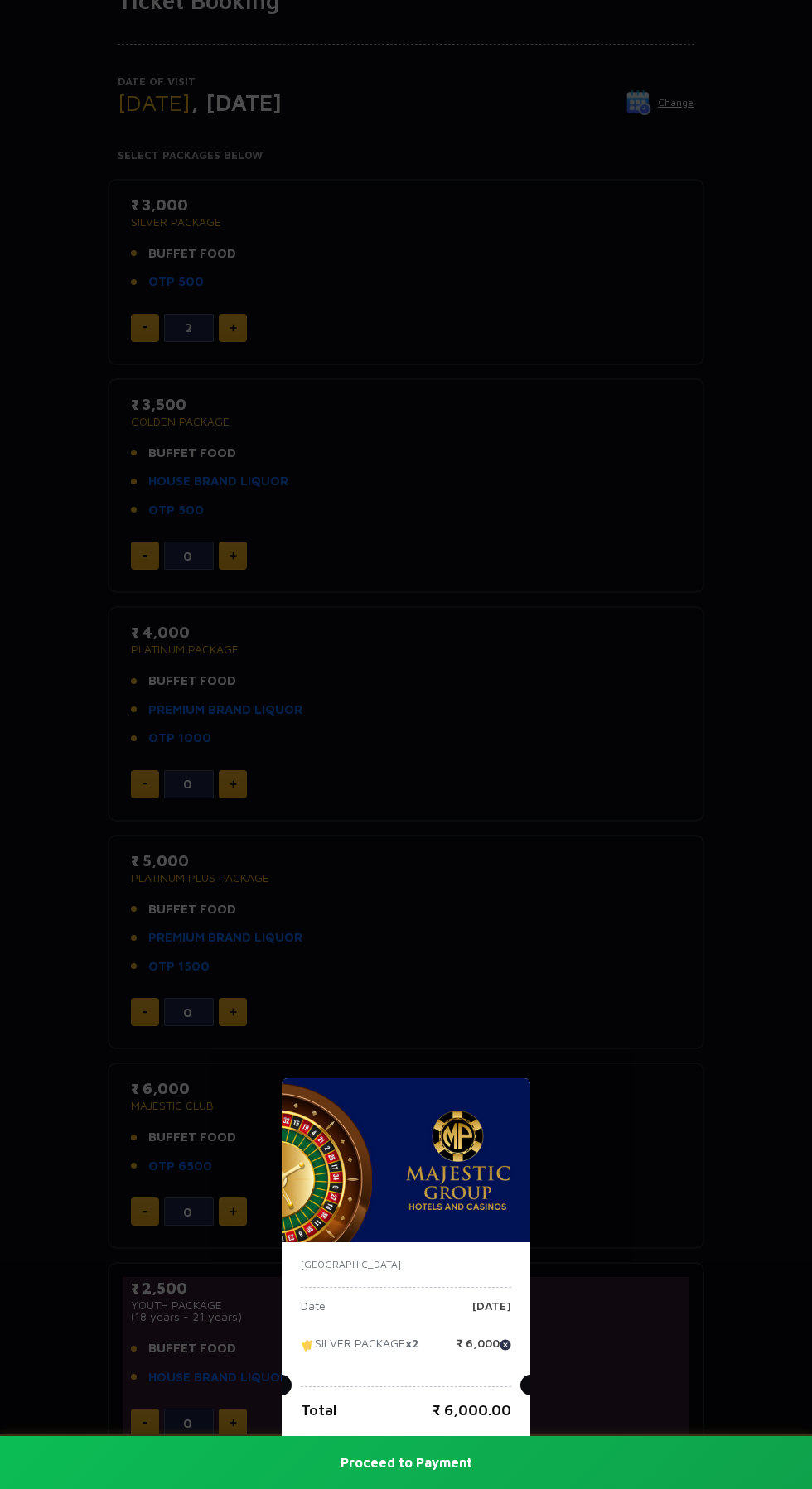
click at [481, 1325] on p "[DATE]" at bounding box center [492, 1312] width 39 height 25
click at [592, 1489] on button "Proceed to Payment" at bounding box center [406, 1462] width 812 height 53
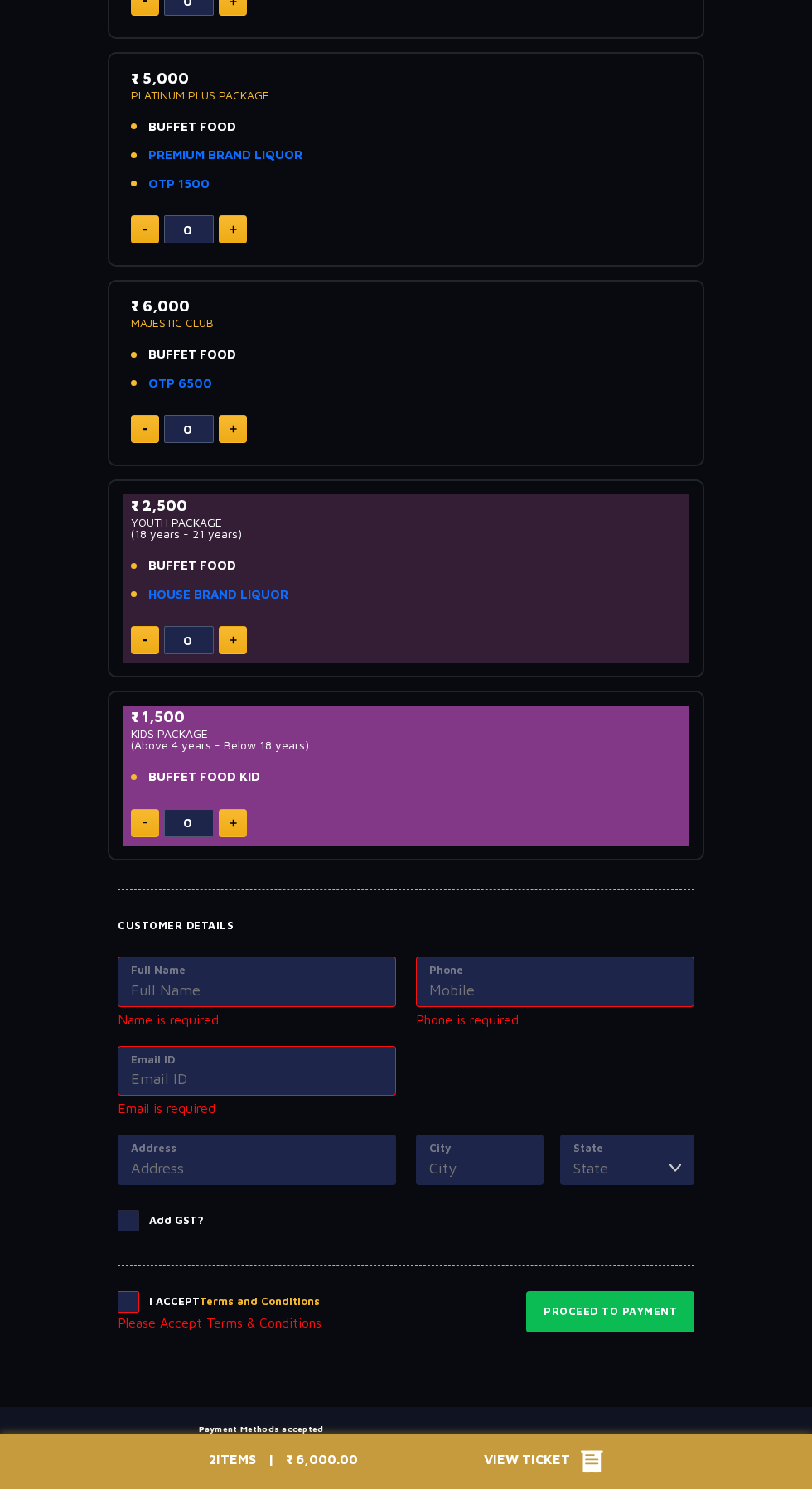
scroll to position [924, 0]
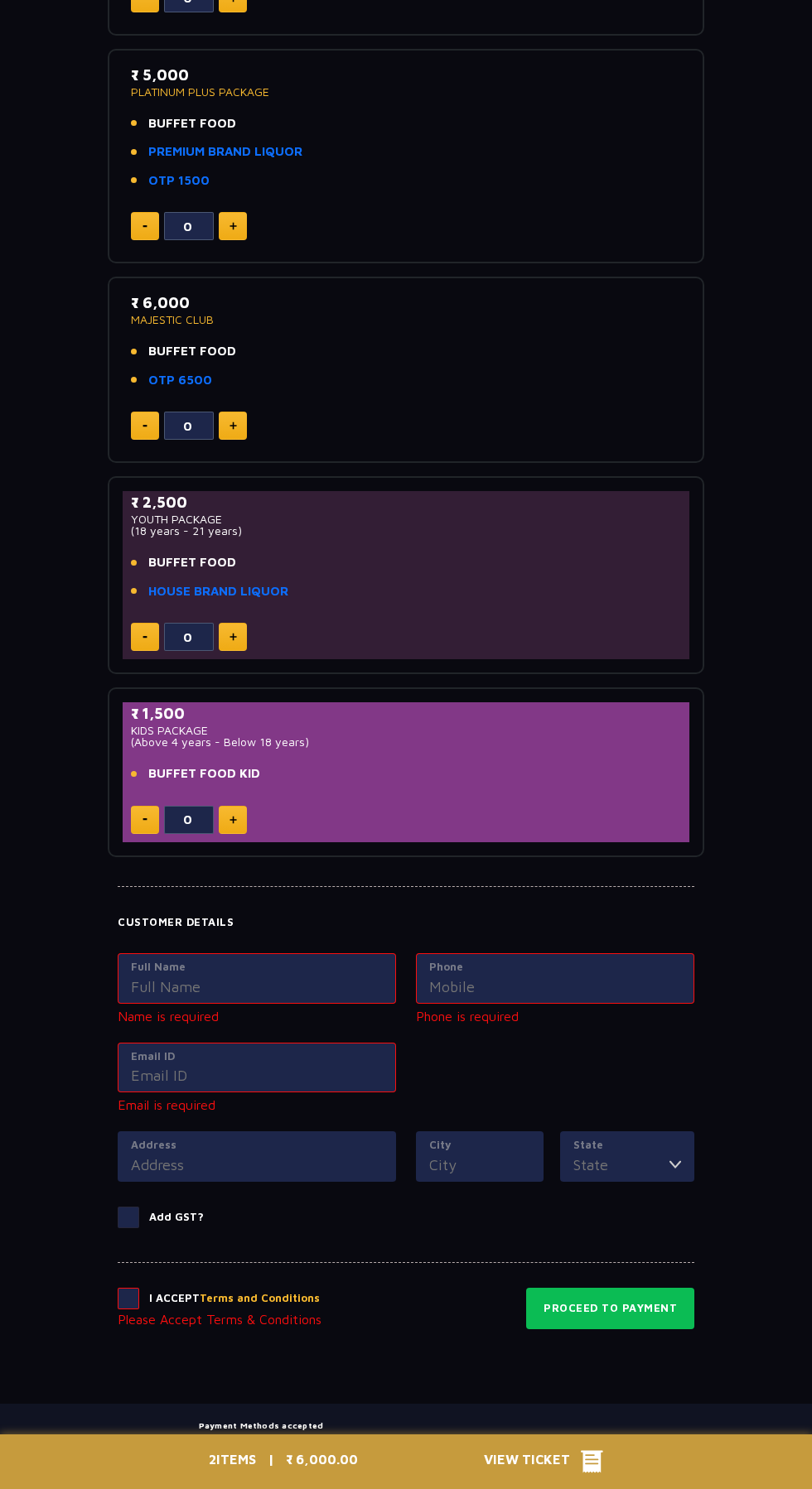
click at [176, 966] on label "Full Name" at bounding box center [257, 967] width 252 height 17
click at [176, 976] on input "Full Name" at bounding box center [257, 987] width 252 height 22
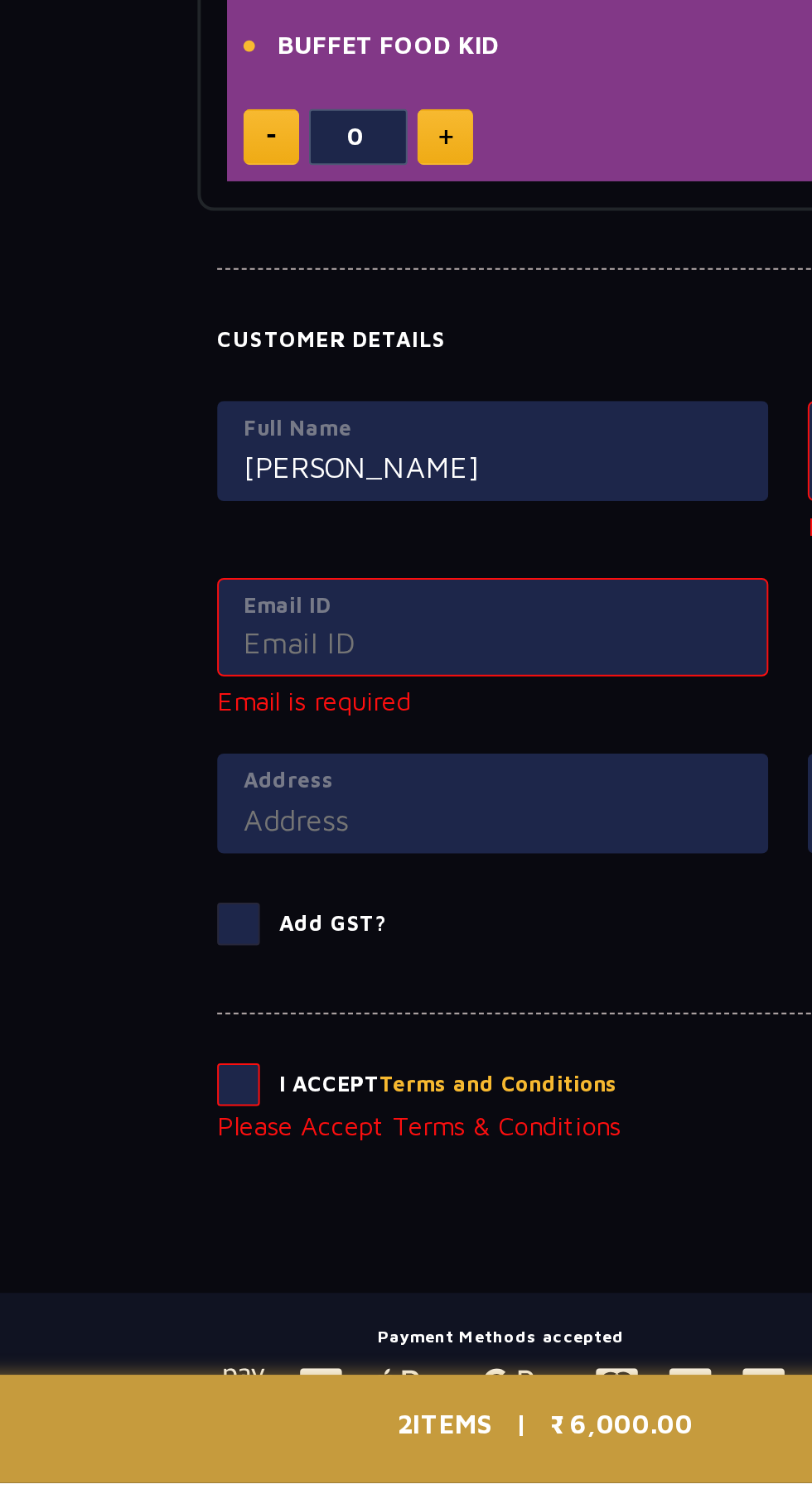
type input "Abdul Mateen"
click at [353, 1064] on input "Email ID" at bounding box center [257, 1064] width 252 height 22
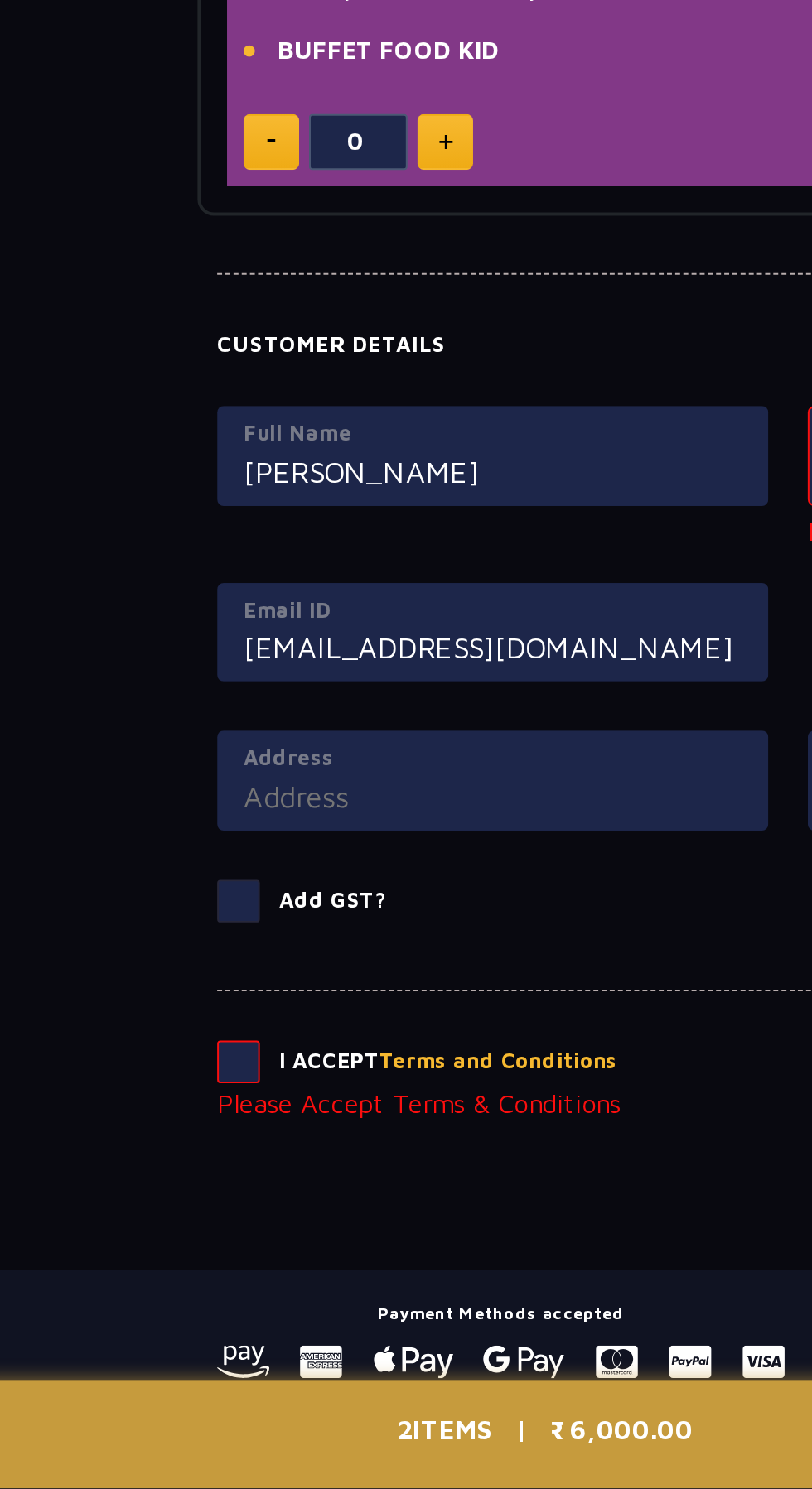
type input "sammateen64@gmail.com"
click at [297, 1126] on label "Address" at bounding box center [257, 1121] width 252 height 17
click at [297, 1129] on input "Address" at bounding box center [257, 1140] width 252 height 22
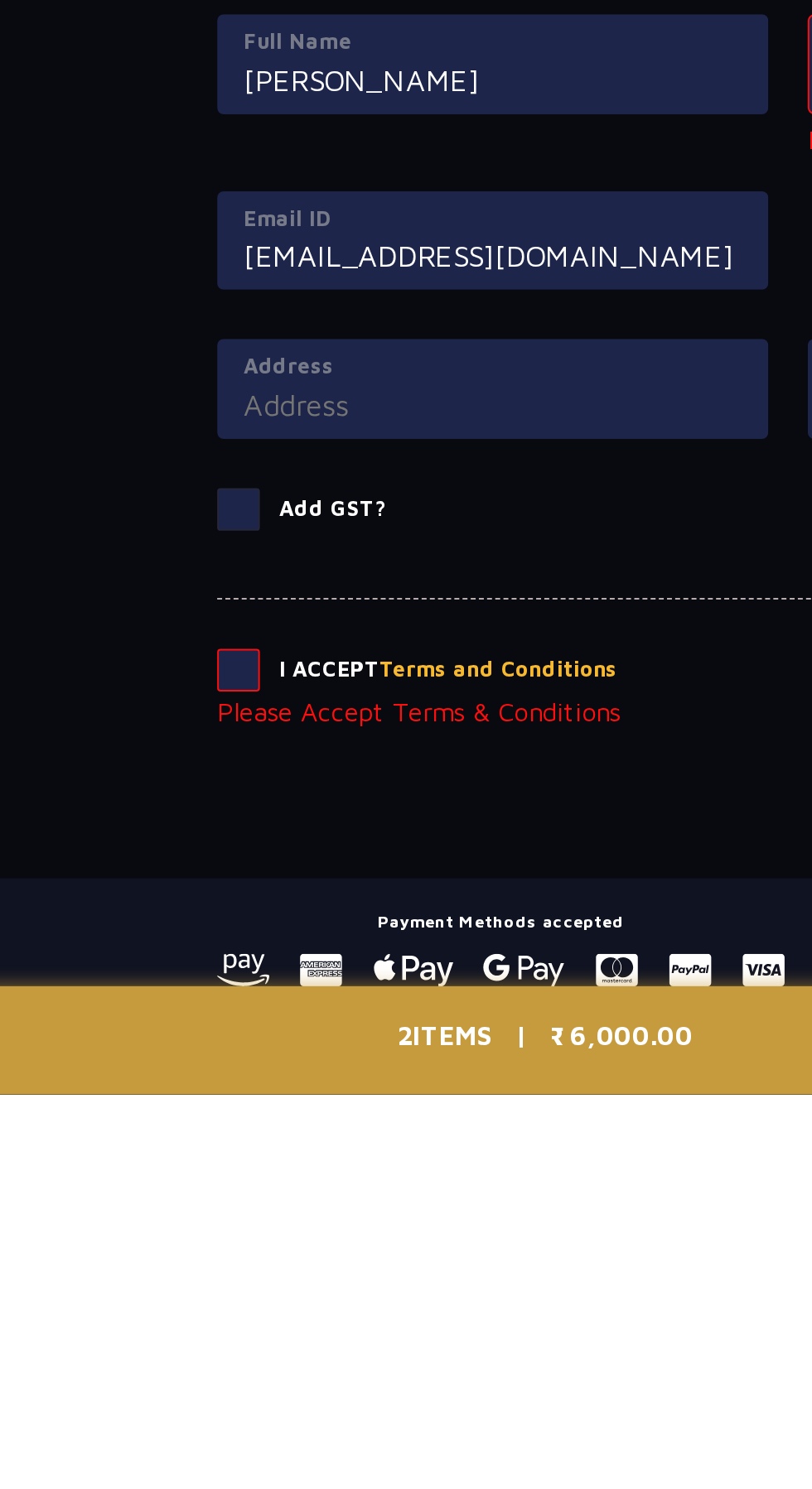
type input "shivapuri colony, sadshivpet"
type input "sadshivpet"
type input "Telangana"
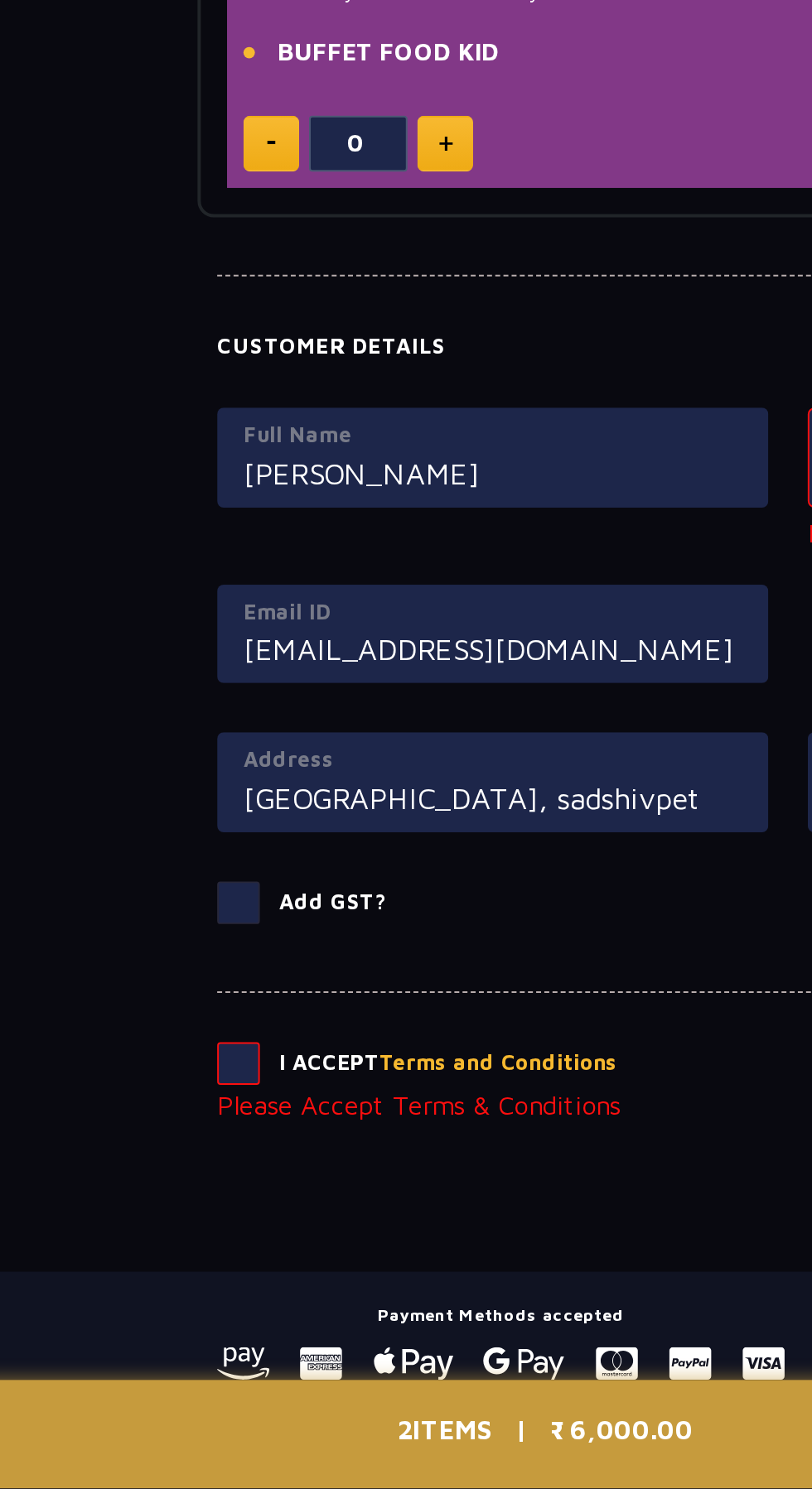
click at [122, 1269] on span at bounding box center [128, 1274] width 21 height 21
click at [0, 0] on input "checkbox" at bounding box center [0, 0] width 0 height 0
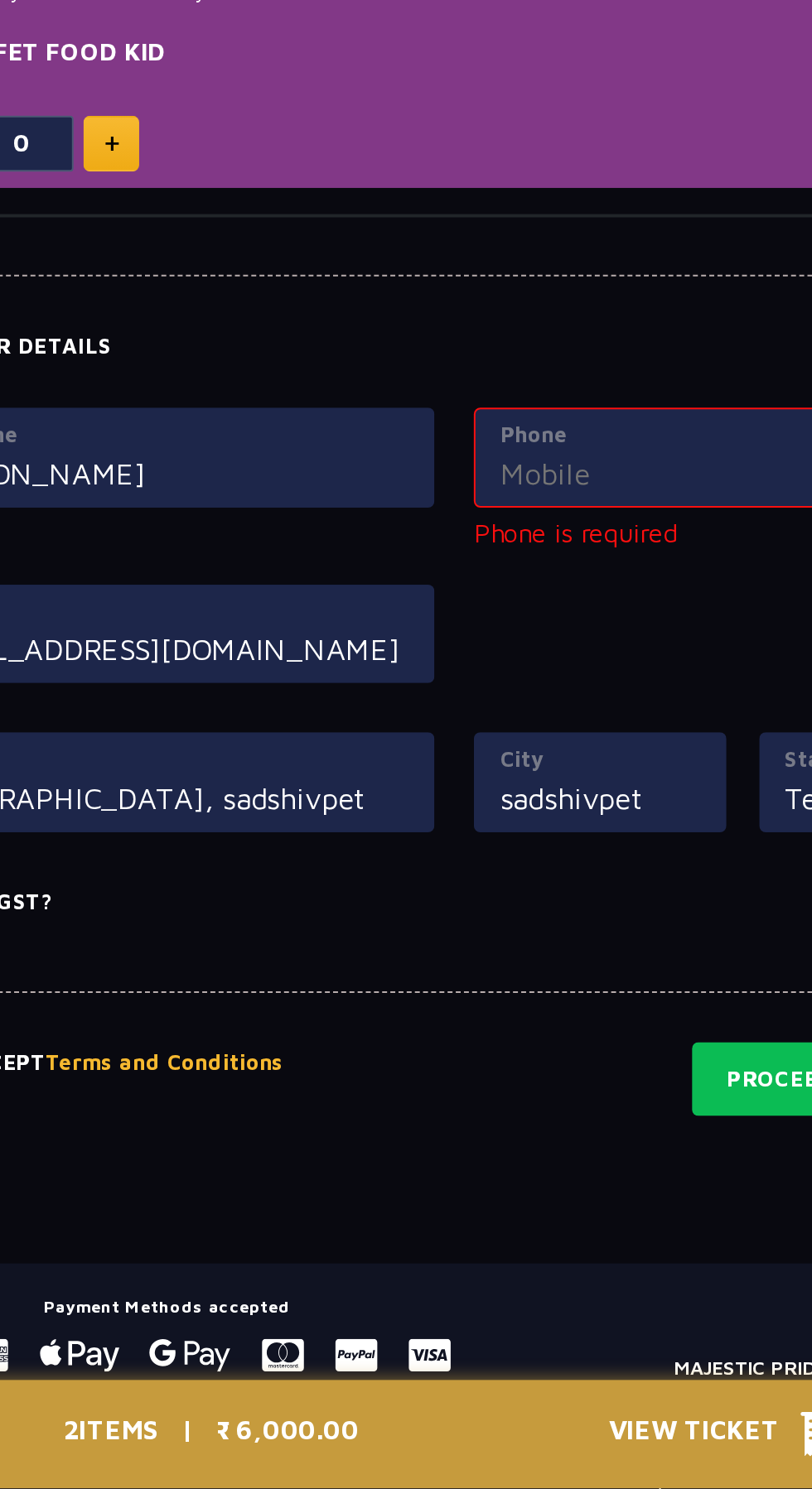
click at [528, 972] on input "Phone" at bounding box center [555, 977] width 252 height 22
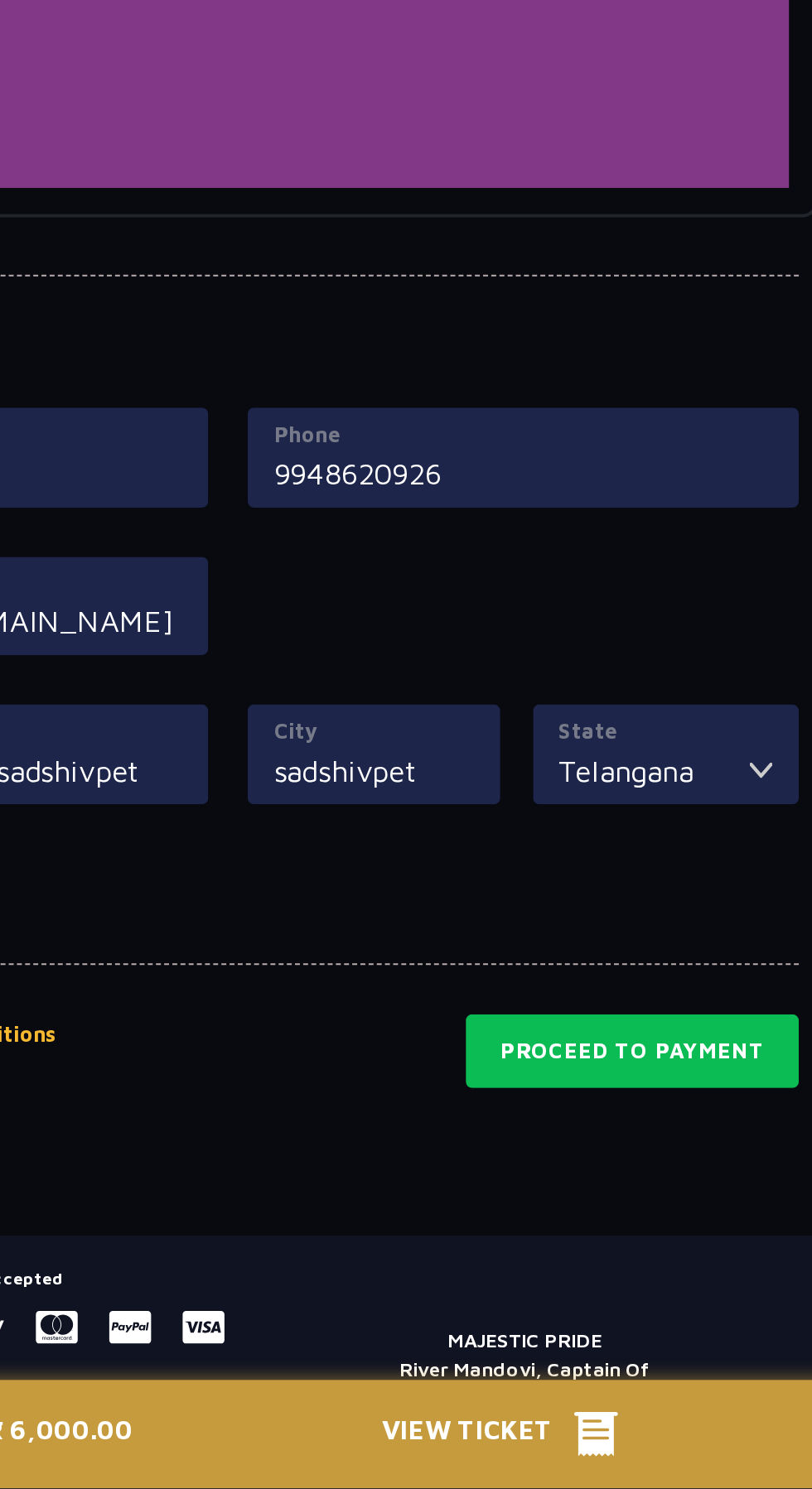
type input "9948620926"
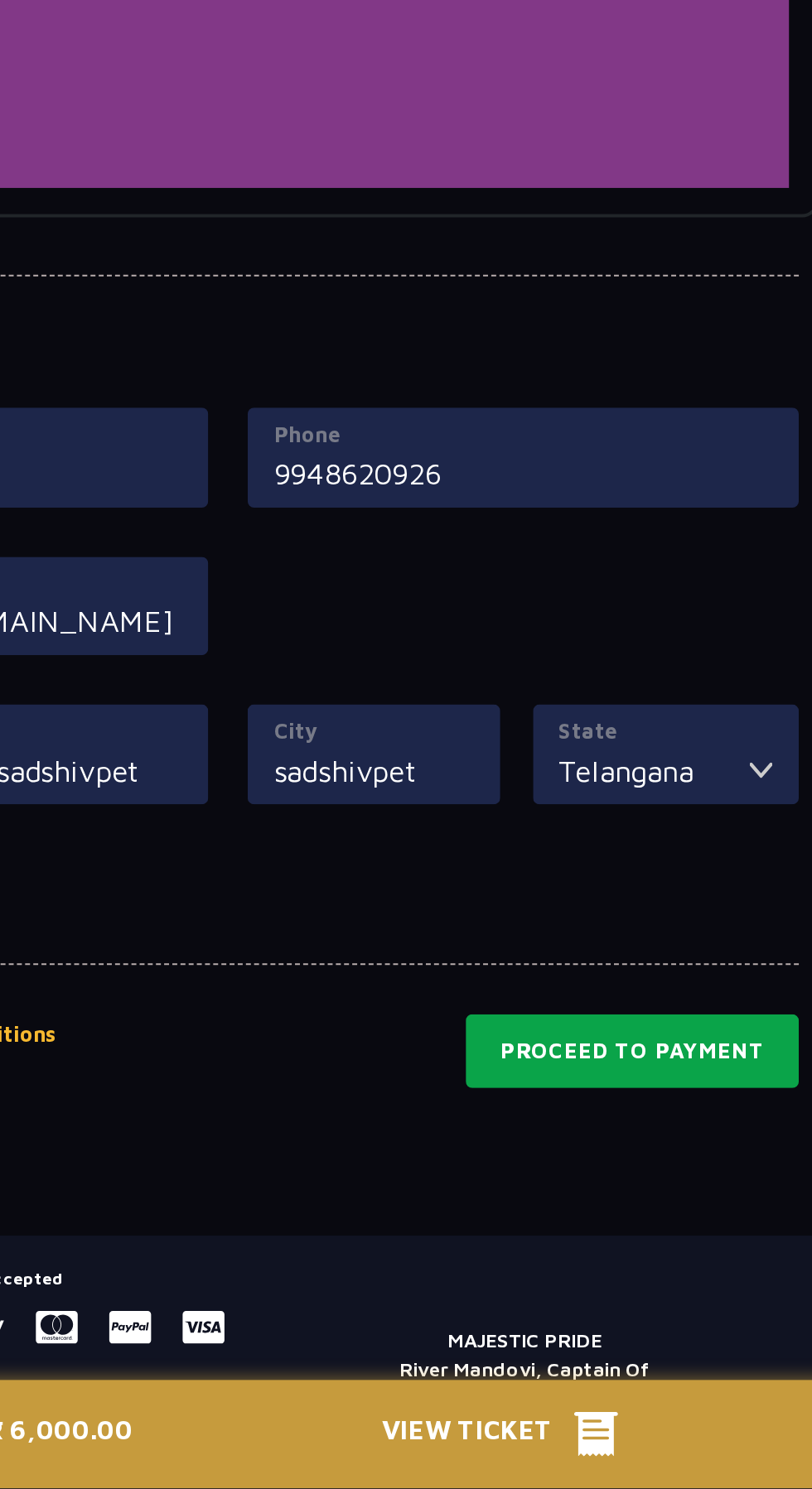
click at [623, 1262] on button "Proceed to Payment" at bounding box center [610, 1269] width 168 height 38
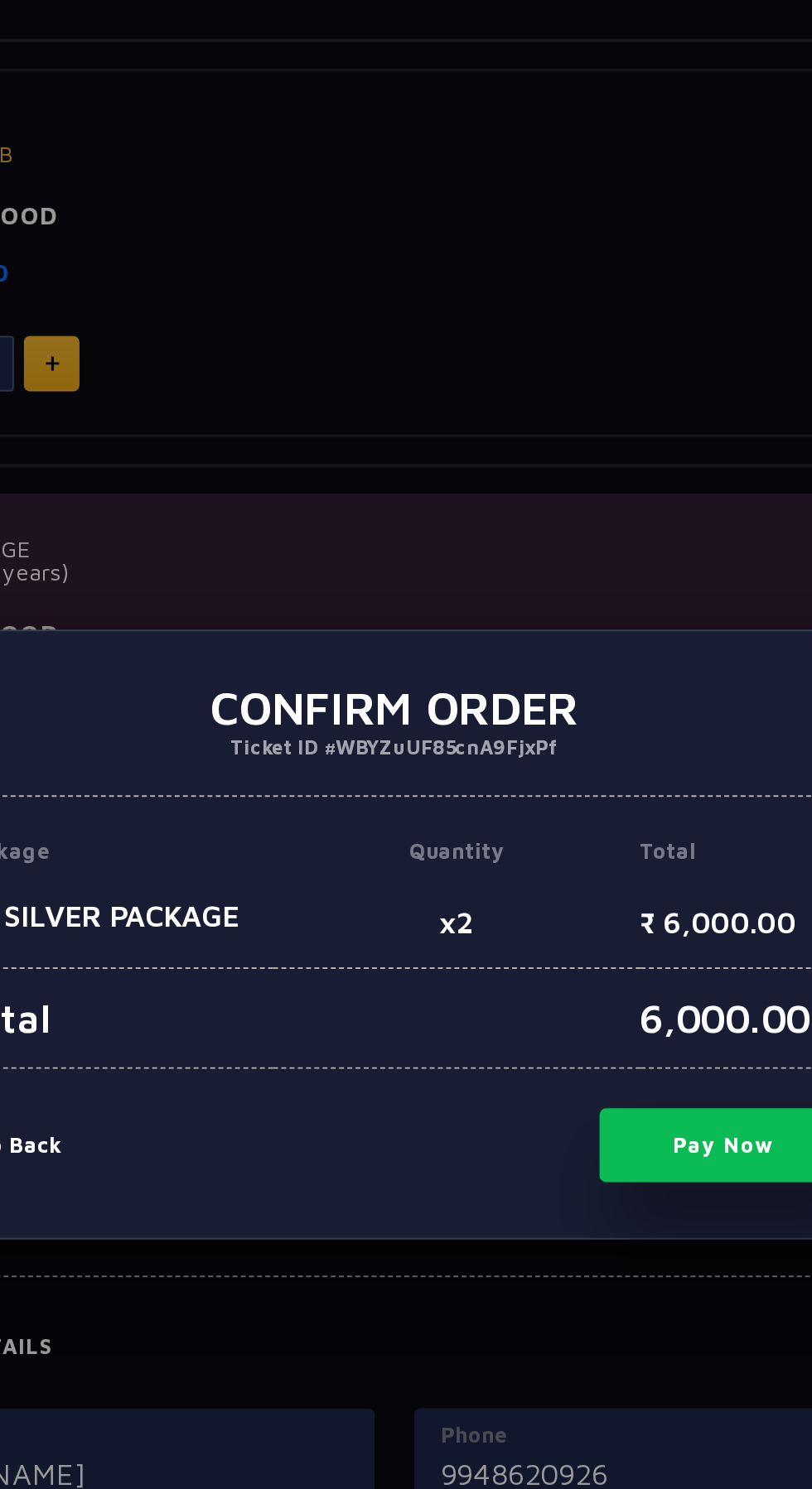
scroll to position [892, 0]
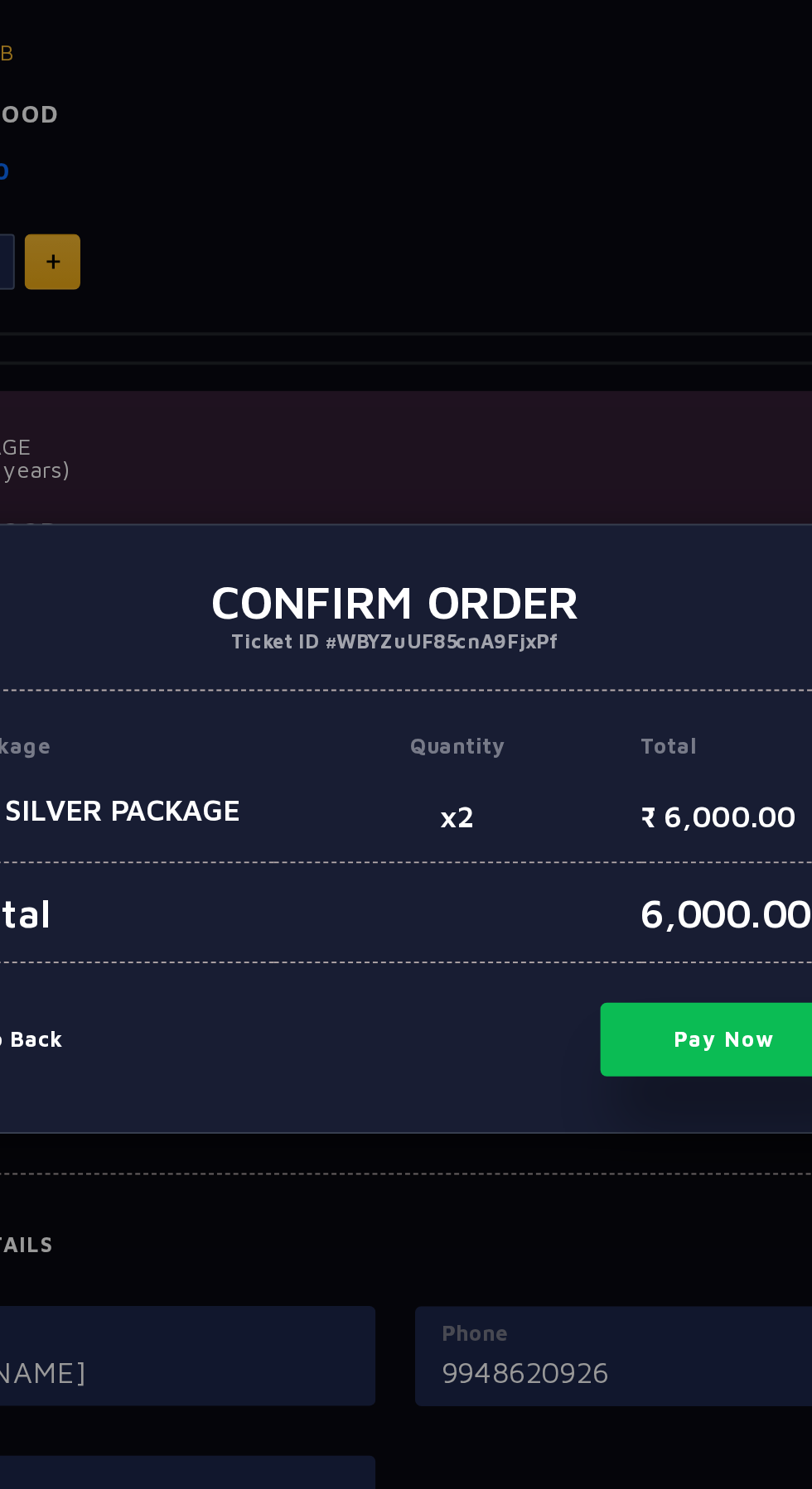
click at [569, 869] on button "Pay Now" at bounding box center [572, 851] width 124 height 37
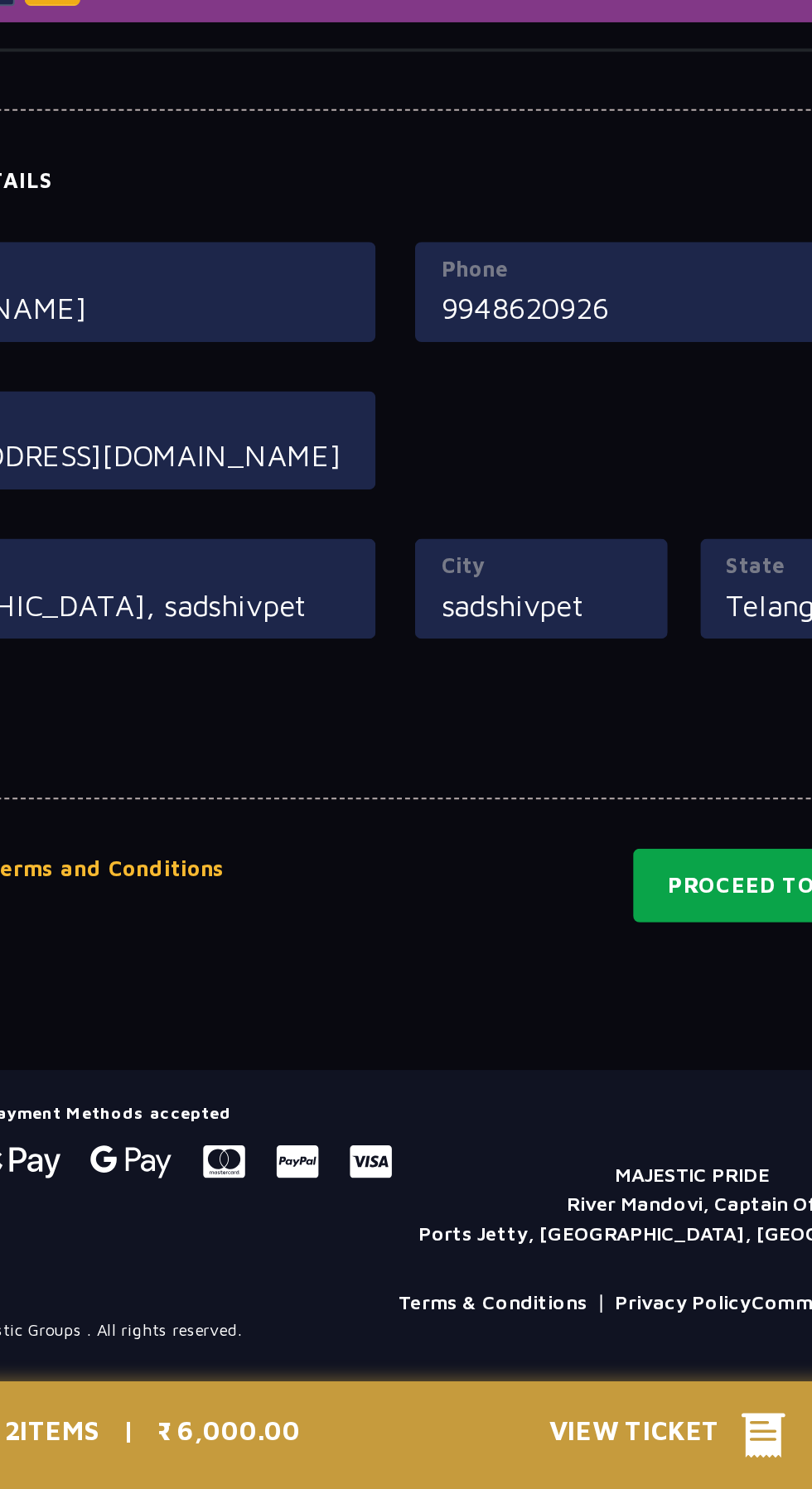
scroll to position [1018, 0]
